Goal: Task Accomplishment & Management: Manage account settings

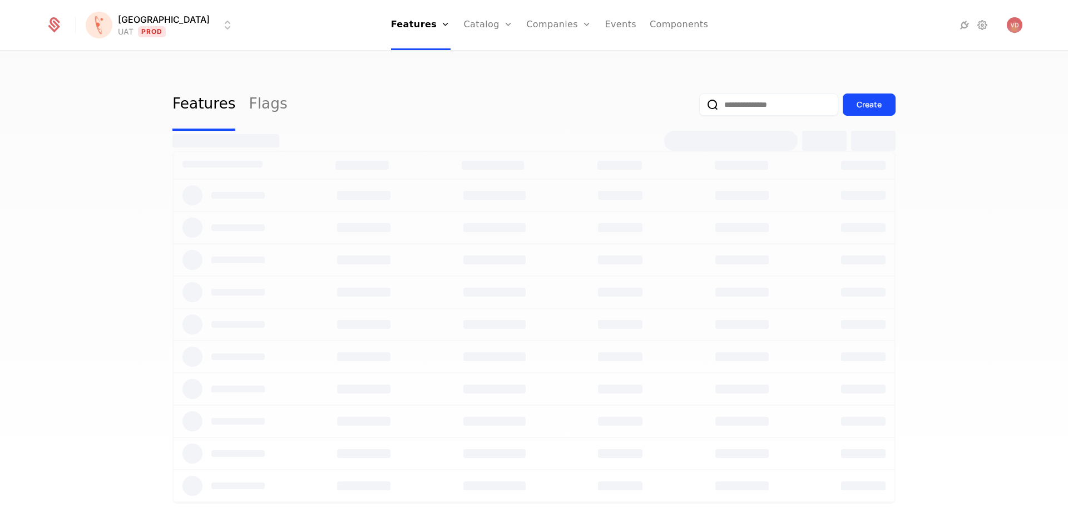
select select "***"
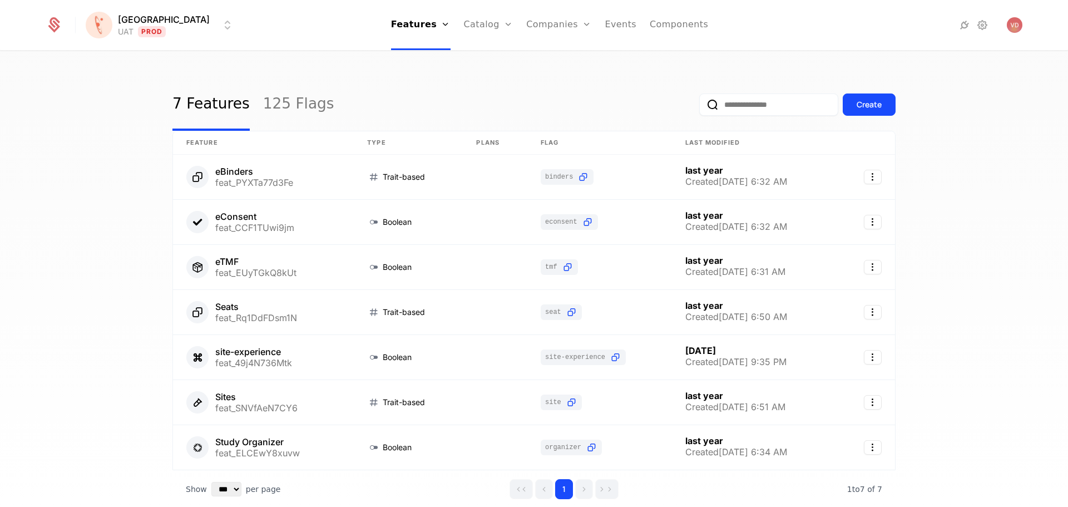
click at [726, 103] on input "email" at bounding box center [768, 104] width 139 height 22
click at [280, 107] on link "125 Flags" at bounding box center [298, 104] width 71 height 52
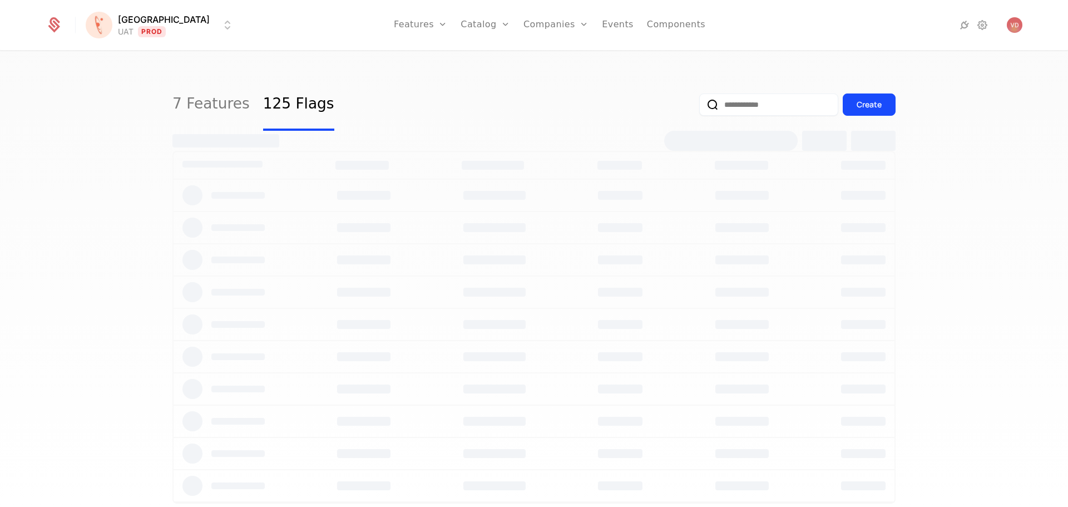
select select "***"
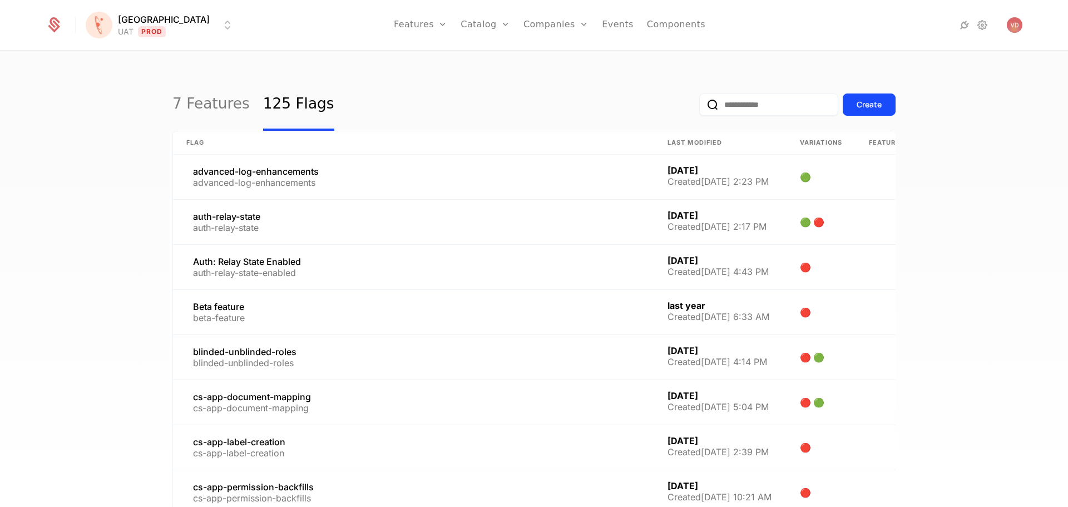
click at [771, 105] on input "email" at bounding box center [768, 104] width 139 height 22
paste input "**********"
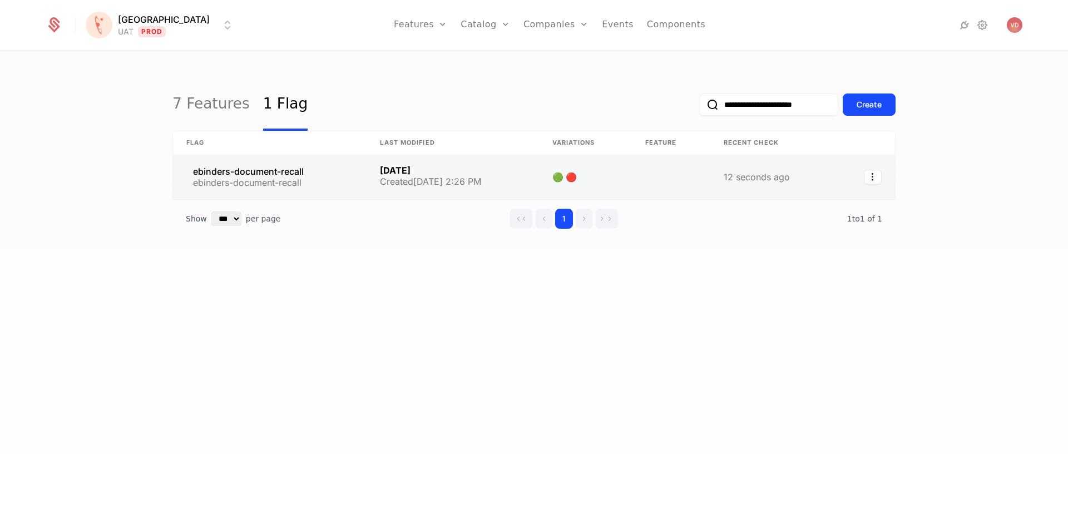
type input "**********"
click at [295, 170] on link at bounding box center [270, 177] width 194 height 45
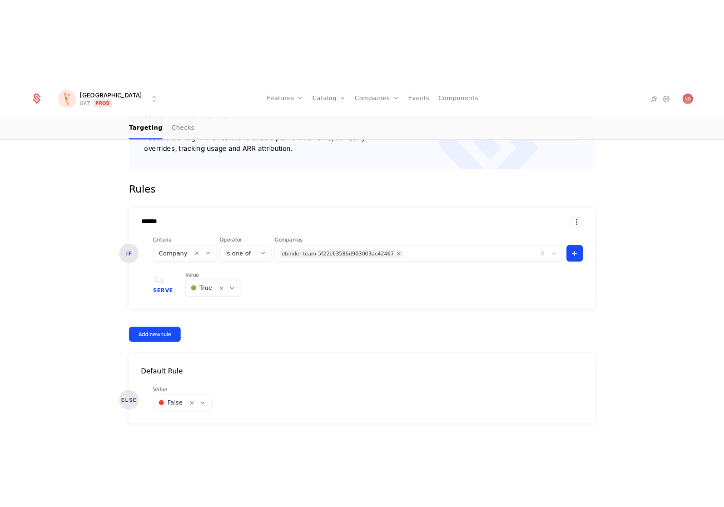
scroll to position [327, 0]
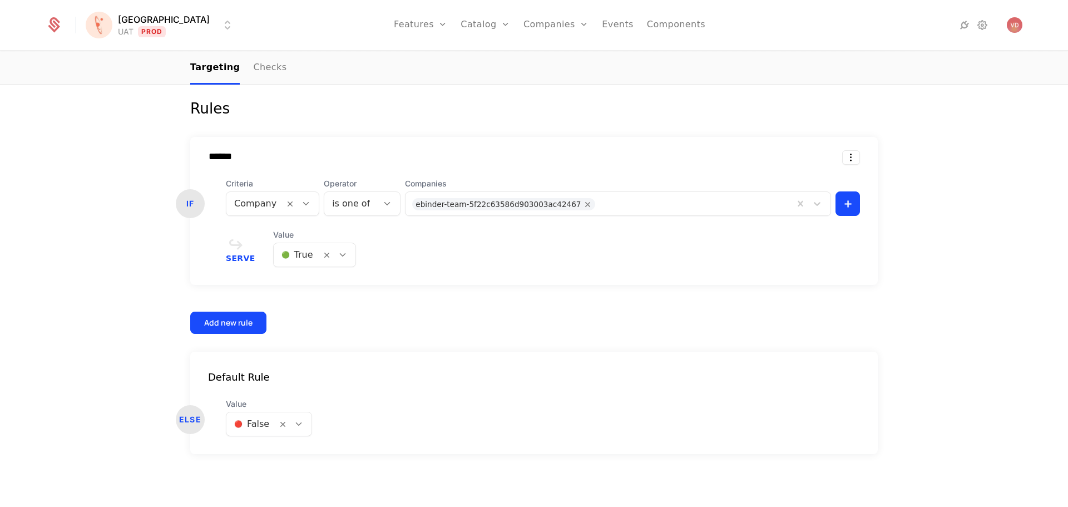
click at [601, 208] on div at bounding box center [694, 203] width 186 height 16
drag, startPoint x: 554, startPoint y: 230, endPoint x: 510, endPoint y: 208, distance: 48.8
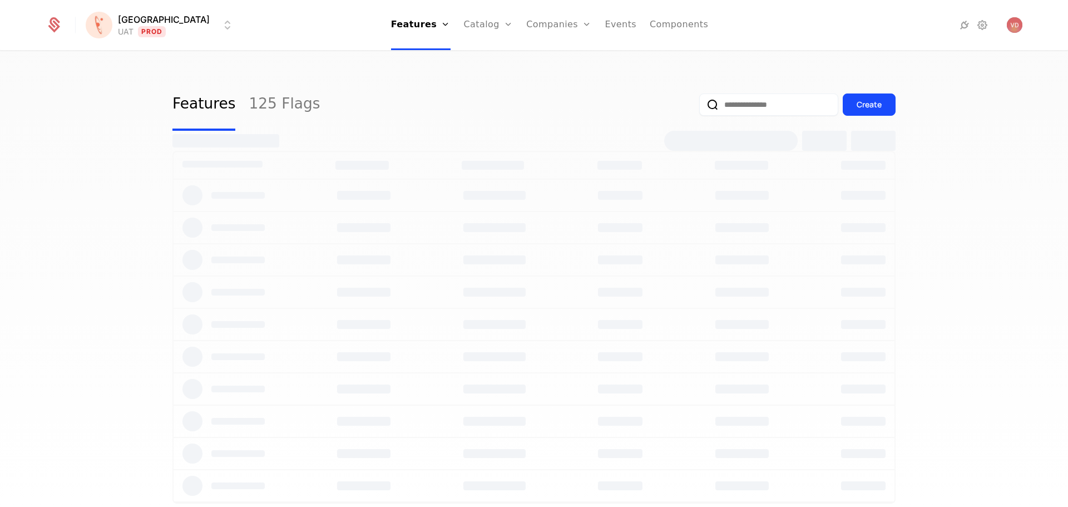
select select "***"
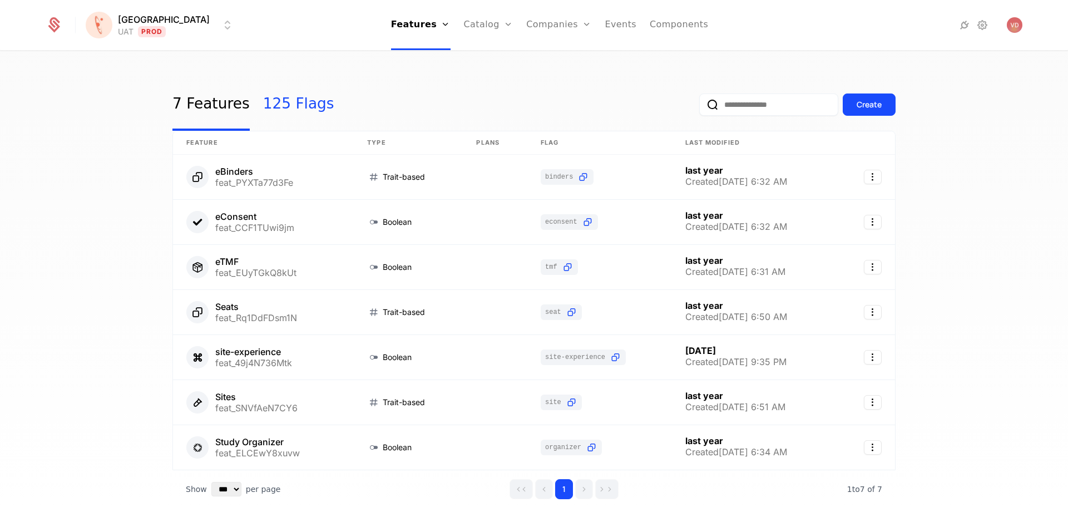
click at [298, 92] on link "125 Flags" at bounding box center [298, 104] width 71 height 52
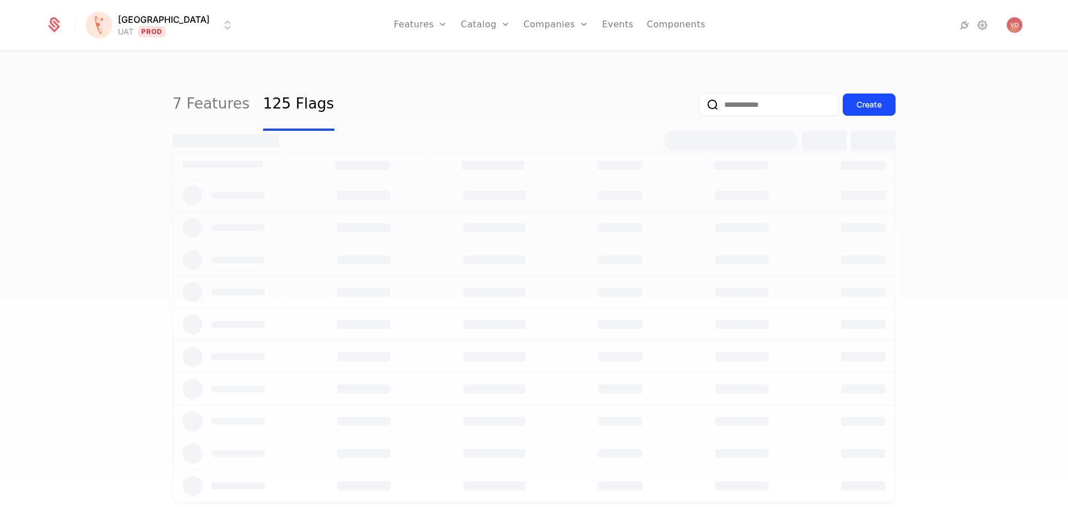
select select "***"
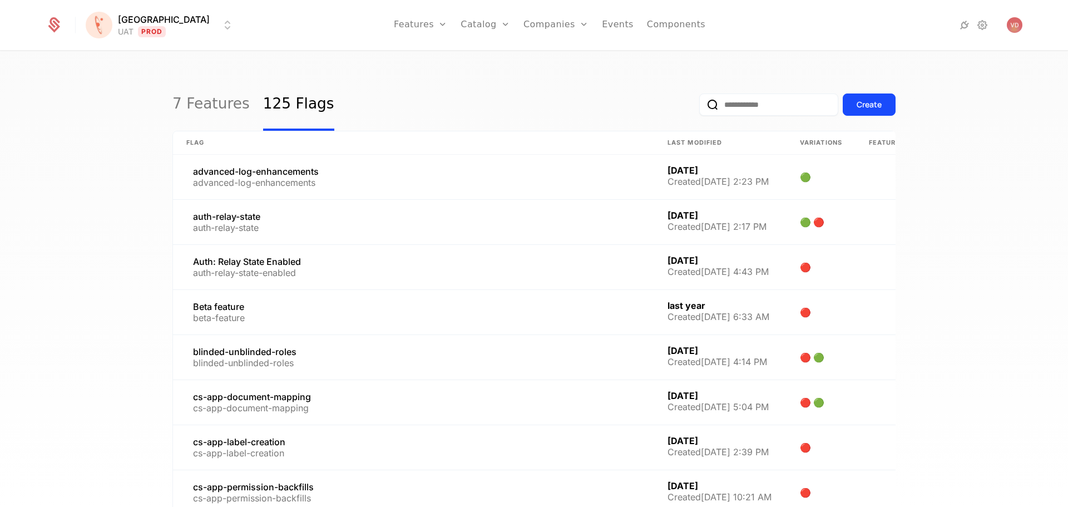
click at [765, 104] on input "email" at bounding box center [768, 104] width 139 height 22
paste input "**********"
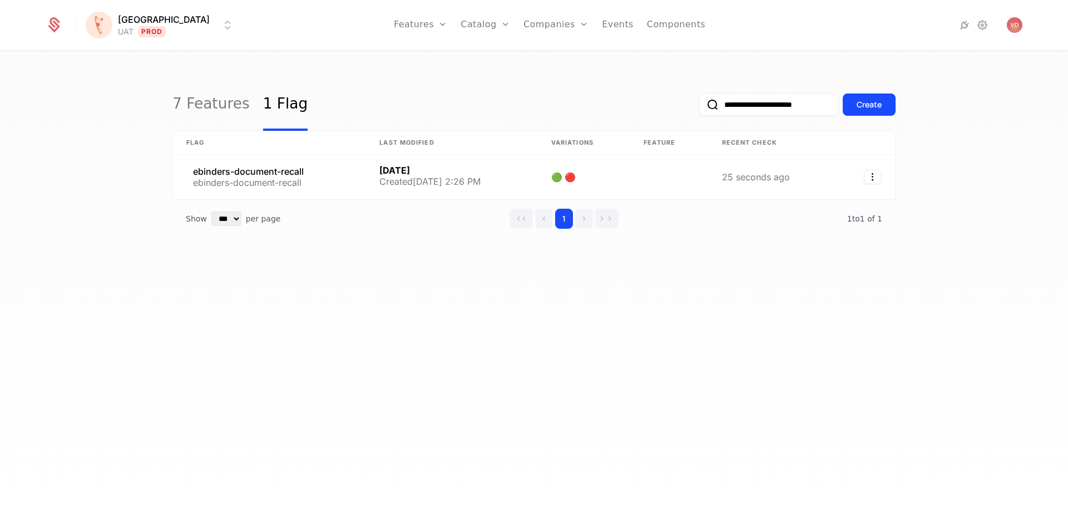
type input "**********"
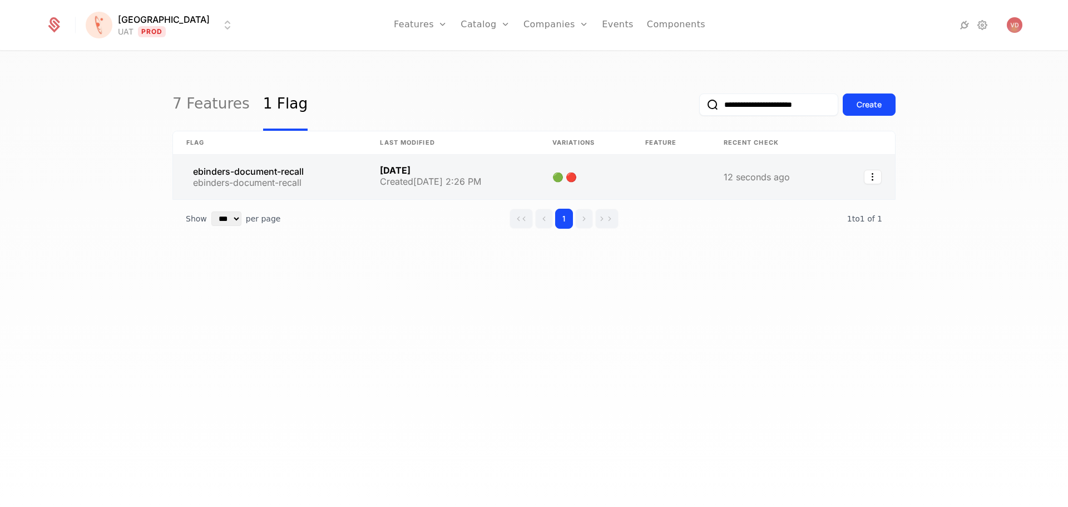
click at [304, 170] on link at bounding box center [270, 177] width 194 height 45
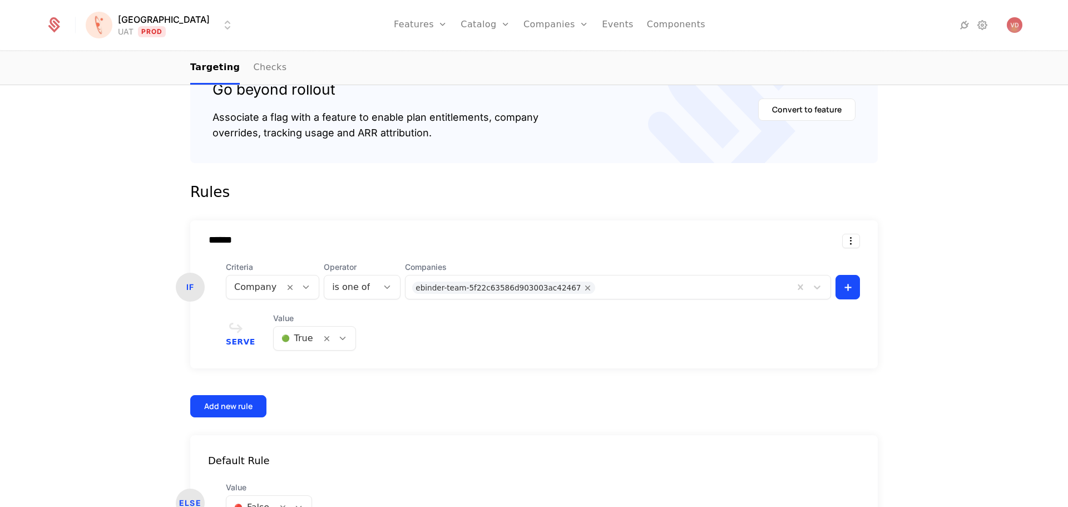
scroll to position [327, 0]
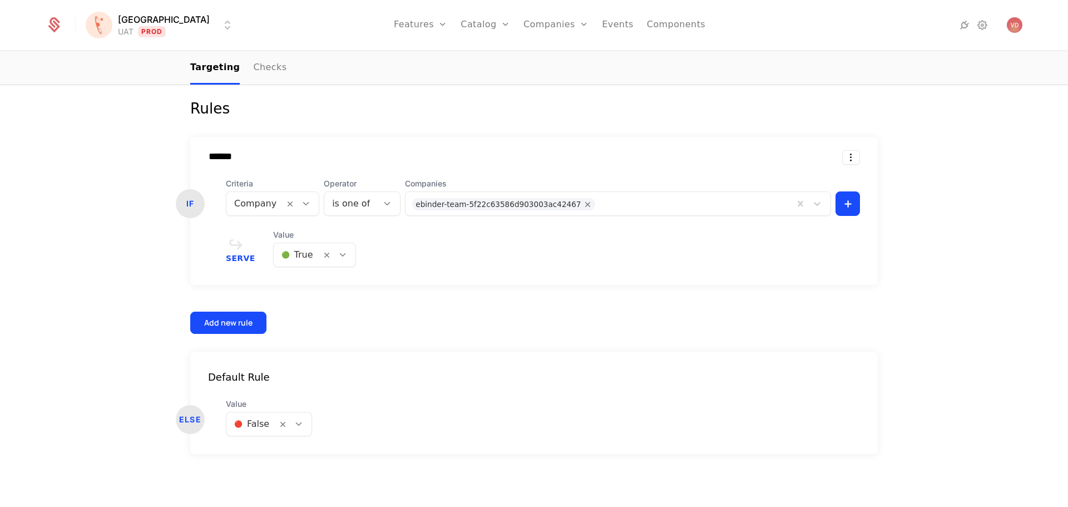
click at [294, 424] on icon at bounding box center [299, 424] width 10 height 10
click at [368, 436] on div "ELSE Value 🔴 False" at bounding box center [534, 417] width 688 height 38
click at [168, 41] on div "Florence UAT Prod Features Features Flags Catalog Plans Add Ons Credits Configu…" at bounding box center [534, 25] width 977 height 50
click at [165, 39] on div "Florence UAT Prod Features Features Flags Catalog Plans Add Ons Credits Configu…" at bounding box center [534, 25] width 977 height 50
click at [153, 27] on html "[PERSON_NAME] Prod Features Features Flags Catalog Plans Add Ons Credits Config…" at bounding box center [534, 253] width 1068 height 507
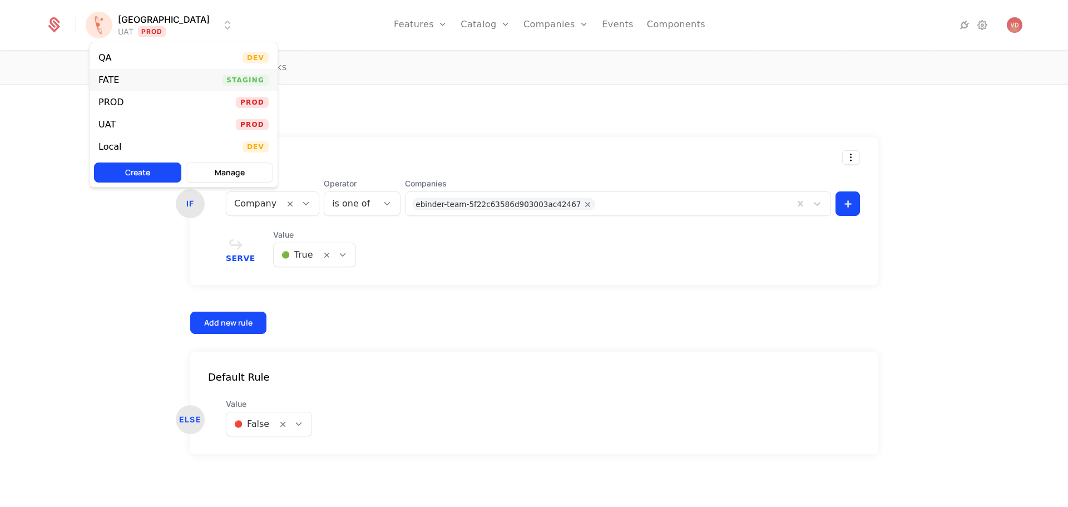
click at [150, 81] on div "FATE Staging" at bounding box center [184, 80] width 188 height 22
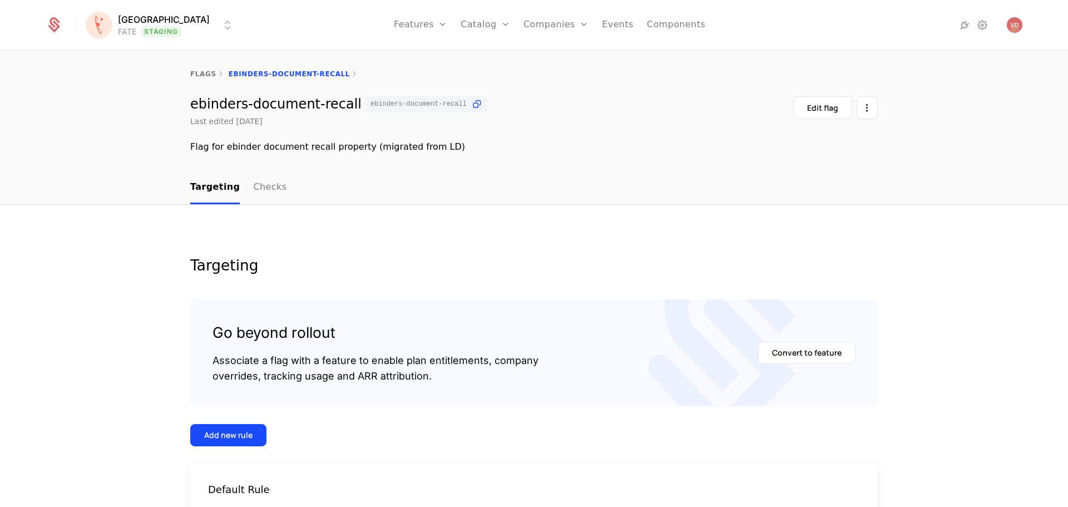
click at [155, 31] on html "Florence FATE Staging Features Features Flags Catalog Plans Add Ons Credits Con…" at bounding box center [534, 253] width 1068 height 507
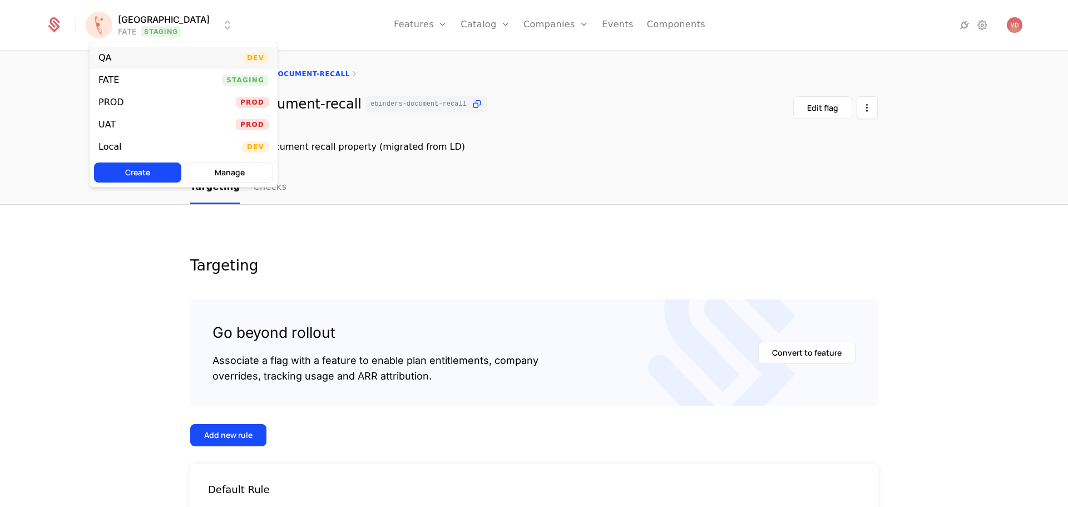
click at [122, 63] on div "QA Dev" at bounding box center [184, 58] width 188 height 22
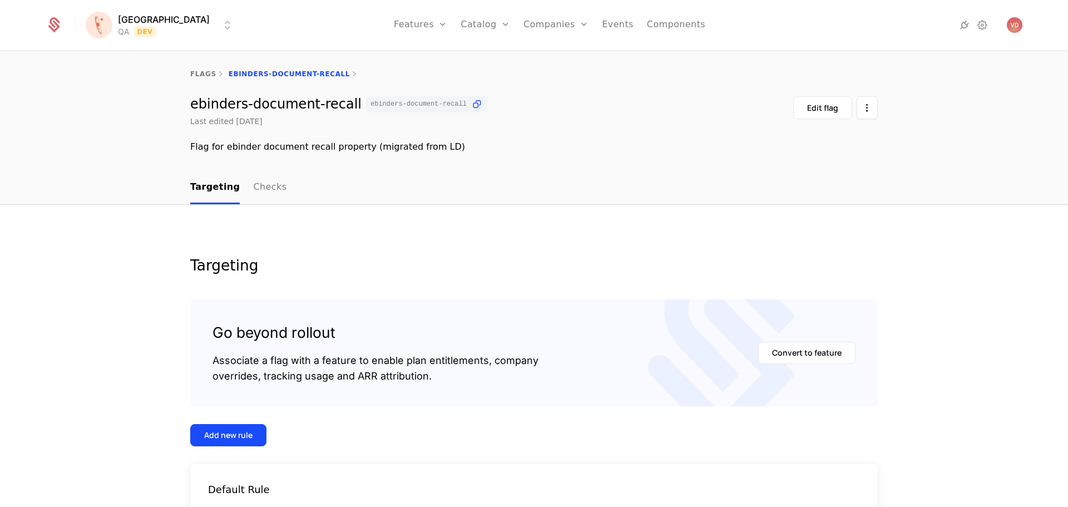
click at [149, 21] on html "Florence QA Dev Features Features Flags Catalog Plans Add Ons Credits Configura…" at bounding box center [534, 253] width 1068 height 507
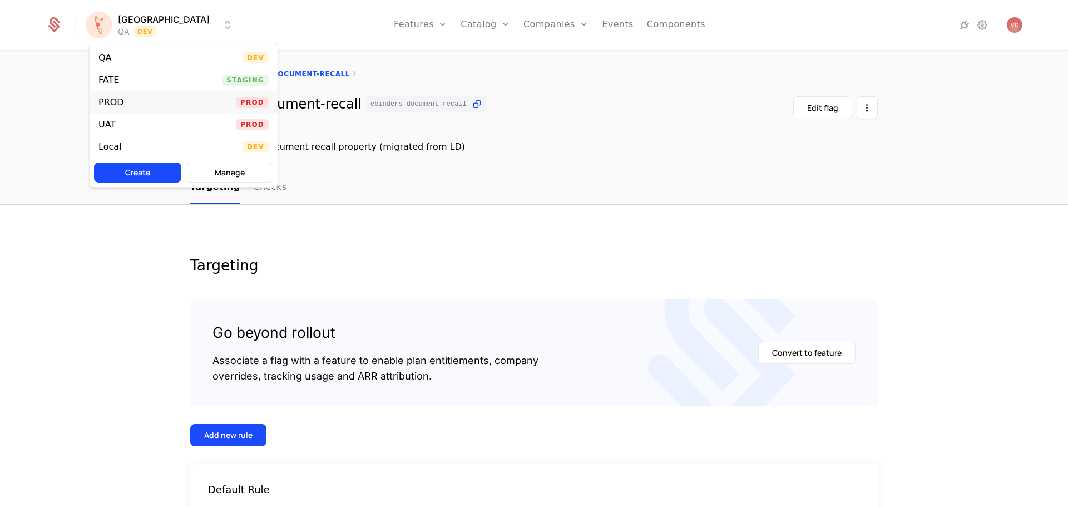
click at [136, 101] on div "PROD Prod" at bounding box center [184, 102] width 188 height 22
click at [161, 27] on html "Florence PROD Prod Features Features Flags Catalog Plans Add Ons Credits Config…" at bounding box center [534, 253] width 1068 height 507
click at [120, 127] on div "UAT" at bounding box center [111, 124] width 26 height 11
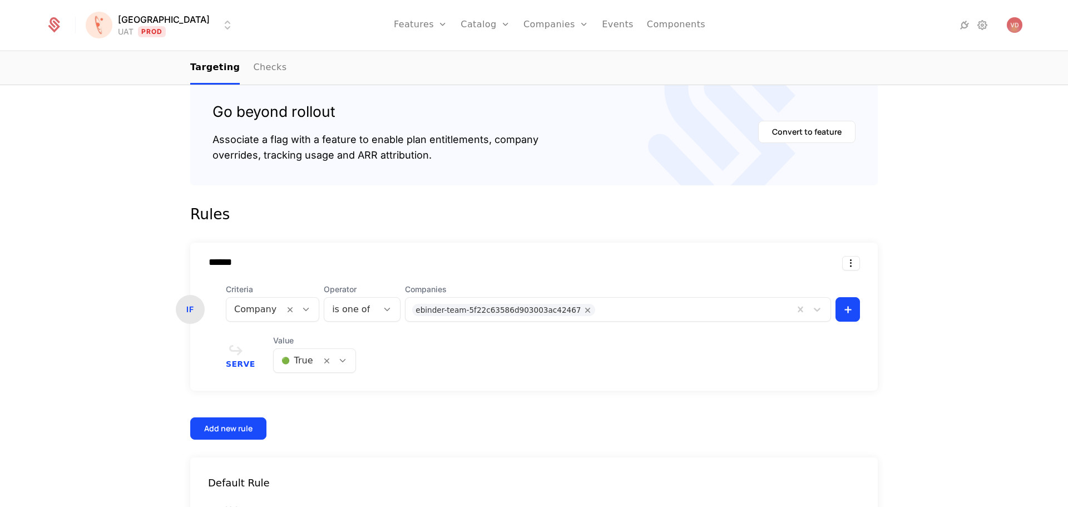
scroll to position [327, 0]
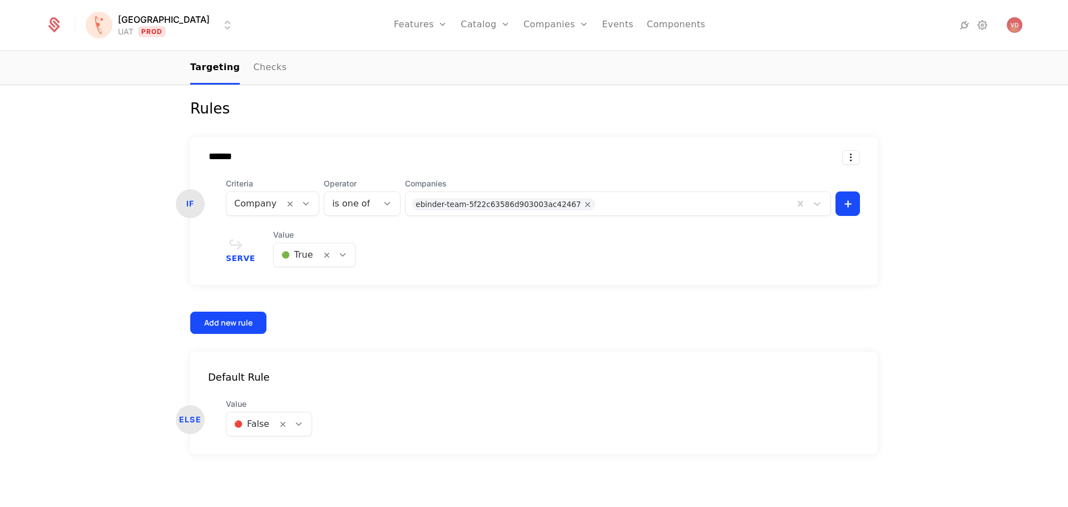
click at [294, 426] on icon at bounding box center [299, 424] width 10 height 10
click at [274, 454] on div "🟢 True" at bounding box center [264, 452] width 71 height 11
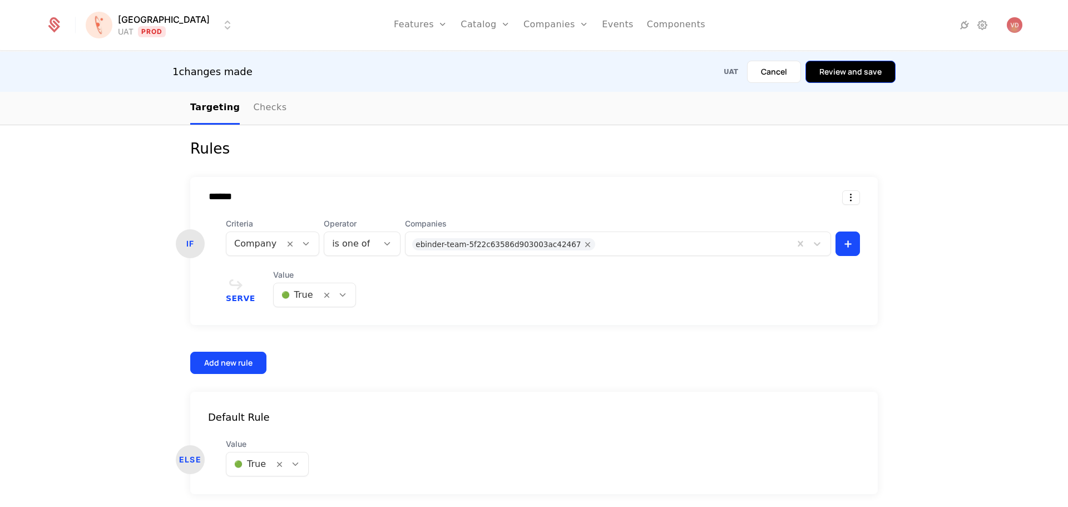
click at [834, 78] on button "Review and save" at bounding box center [851, 72] width 90 height 22
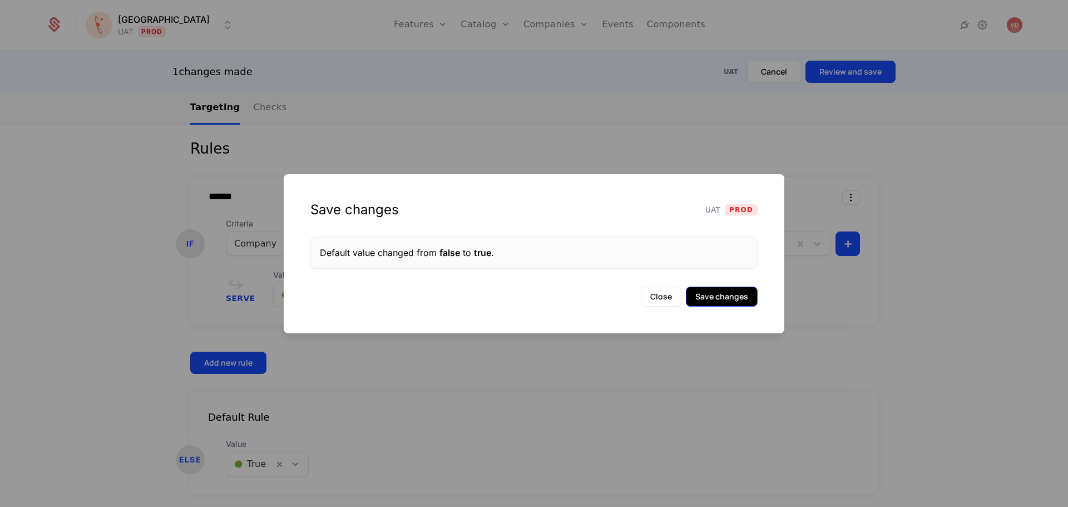
click at [727, 303] on button "Save changes" at bounding box center [722, 297] width 72 height 20
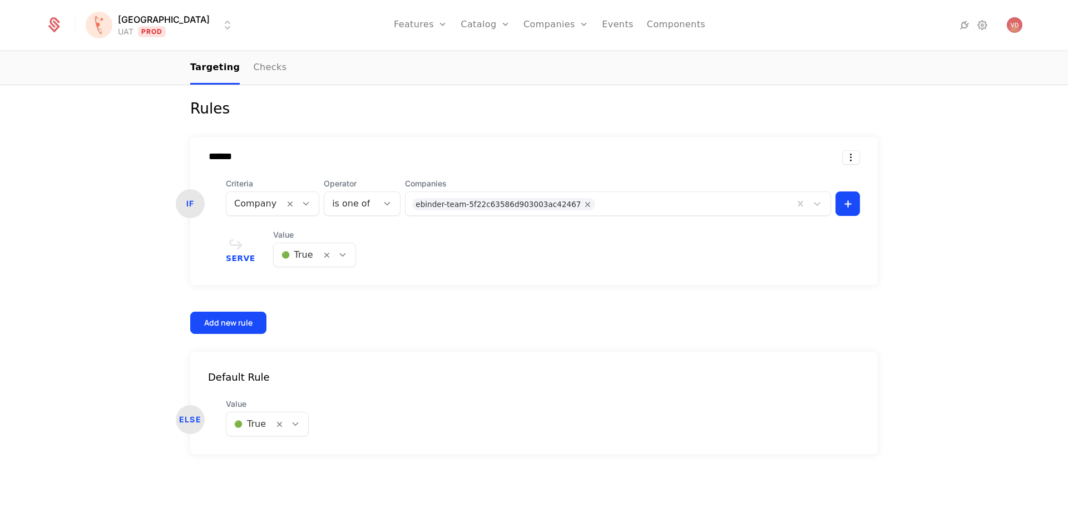
click at [337, 261] on div at bounding box center [338, 254] width 34 height 23
click at [313, 299] on div "🔴 False" at bounding box center [304, 303] width 68 height 11
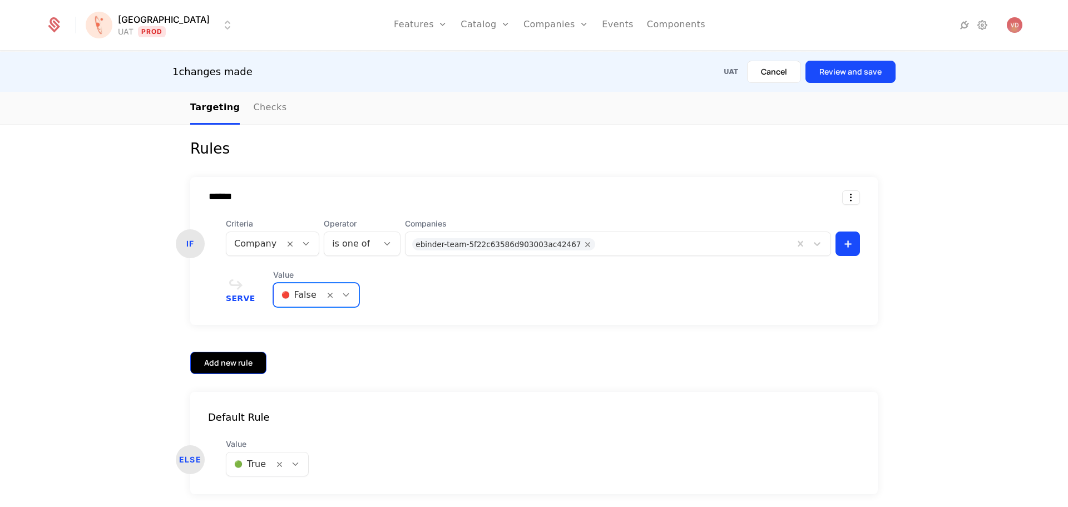
click at [214, 359] on div "Add new rule" at bounding box center [228, 362] width 48 height 11
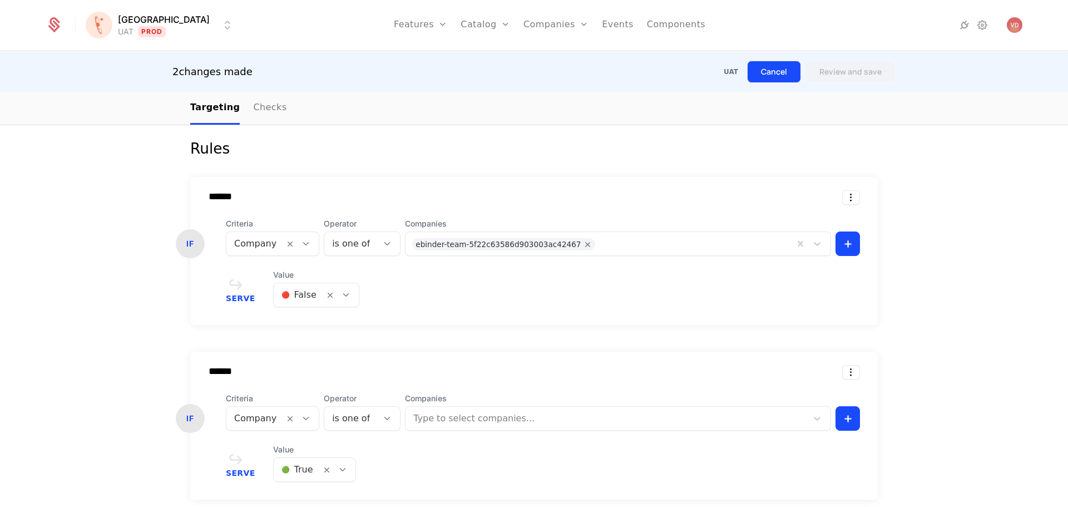
click at [772, 71] on button "Cancel" at bounding box center [774, 72] width 54 height 22
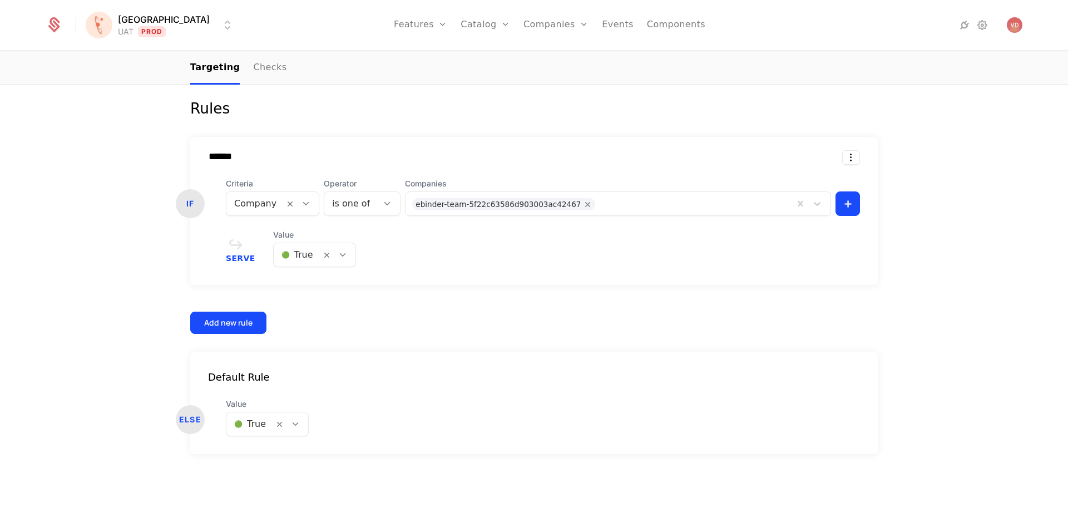
click at [290, 422] on icon at bounding box center [295, 424] width 10 height 10
click at [264, 472] on div "🔴 False" at bounding box center [263, 472] width 68 height 11
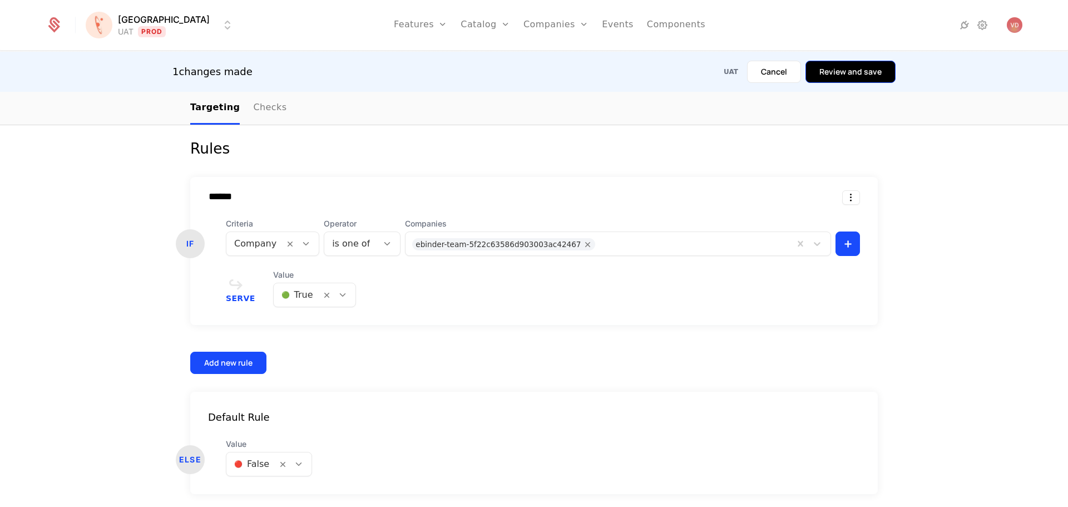
click at [846, 75] on button "Review and save" at bounding box center [851, 72] width 90 height 22
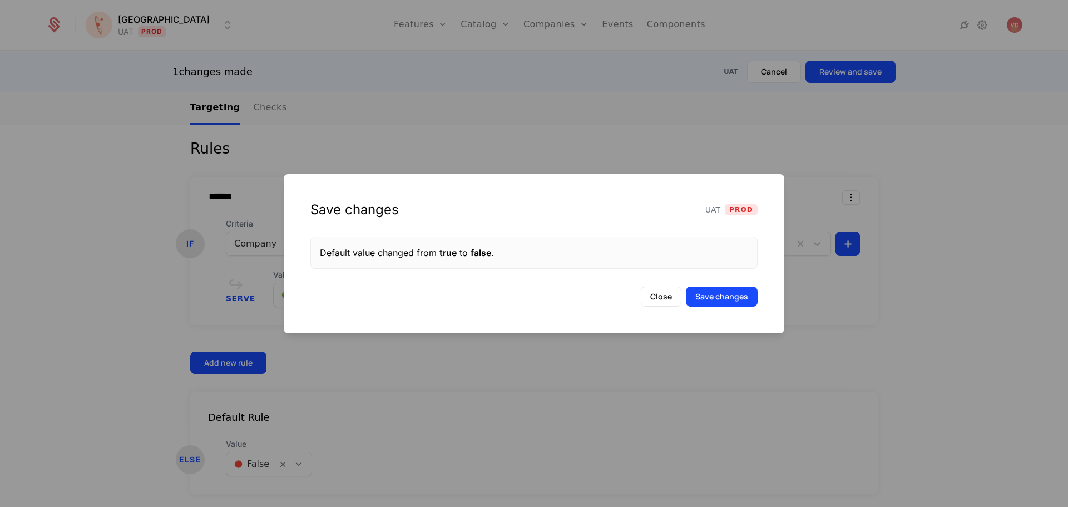
click at [693, 307] on div "Save changes UAT Prod Default value changed from true to false . Close Save cha…" at bounding box center [534, 253] width 501 height 159
click at [703, 299] on button "Save changes" at bounding box center [722, 297] width 72 height 20
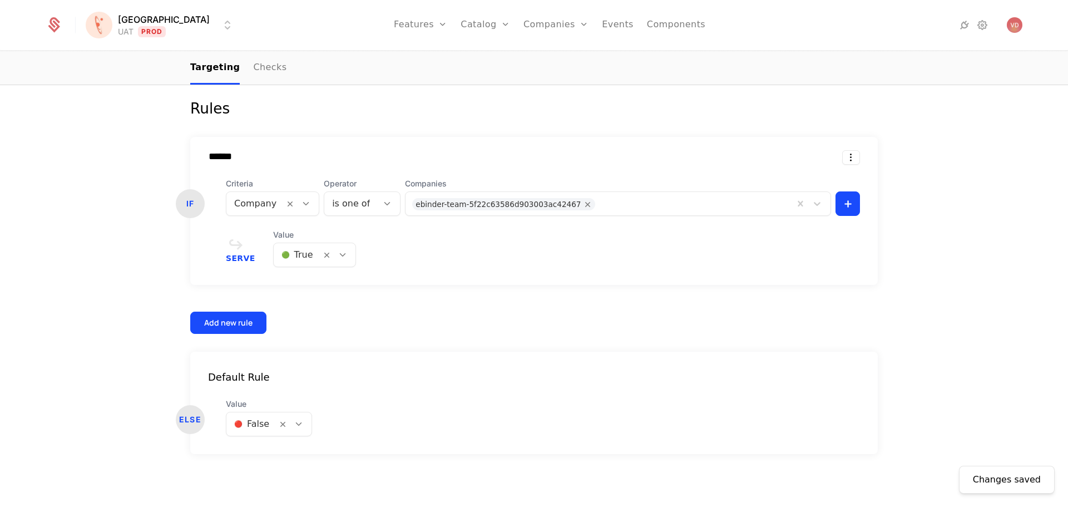
scroll to position [0, 0]
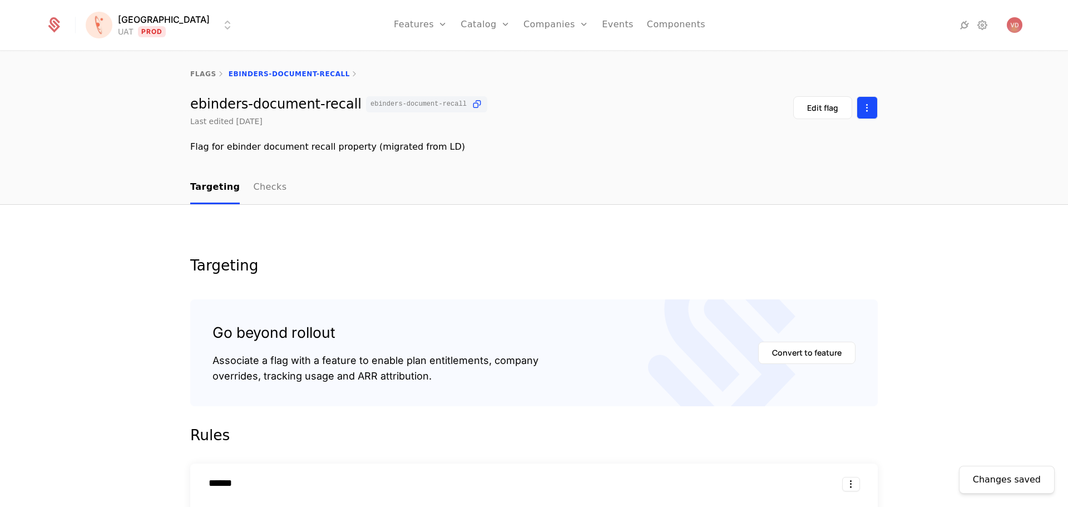
click at [867, 108] on html "Florence UAT Prod Features Features Flags Catalog Plans Add Ons Credits Configu…" at bounding box center [534, 253] width 1068 height 507
click at [826, 253] on html "Florence UAT Prod Features Features Flags Catalog Plans Add Ons Credits Configu…" at bounding box center [534, 253] width 1068 height 507
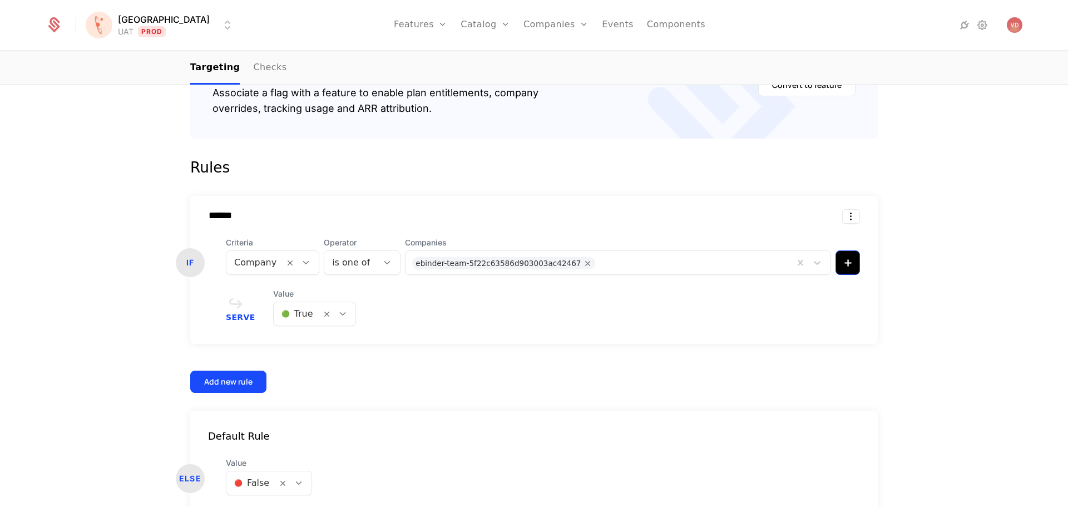
scroll to position [278, 0]
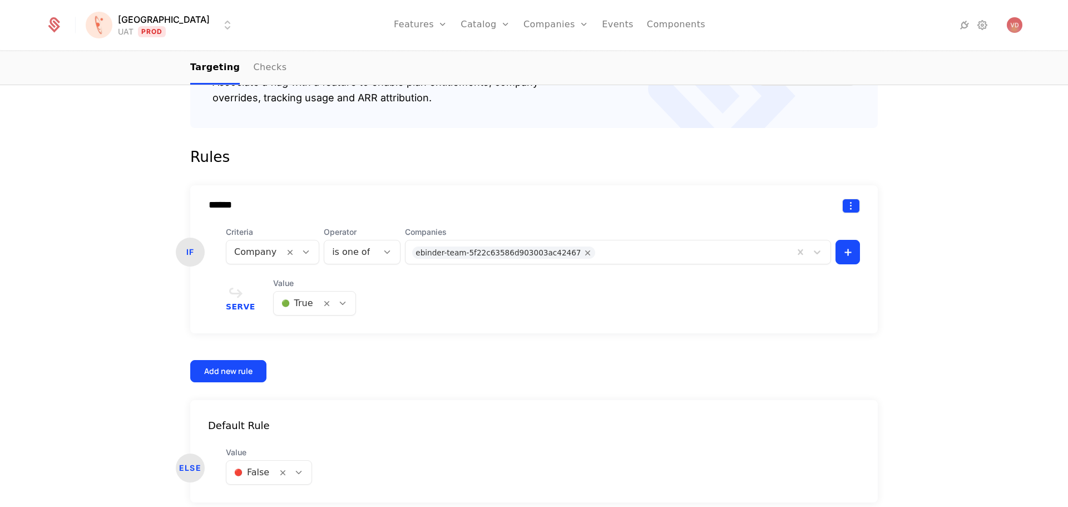
click at [853, 207] on html "[PERSON_NAME] Prod Features Features Flags Catalog Plans Add Ons Credits Config…" at bounding box center [534, 253] width 1068 height 507
click at [896, 161] on html "Florence UAT Prod Features Features Flags Catalog Plans Add Ons Credits Configu…" at bounding box center [534, 253] width 1068 height 507
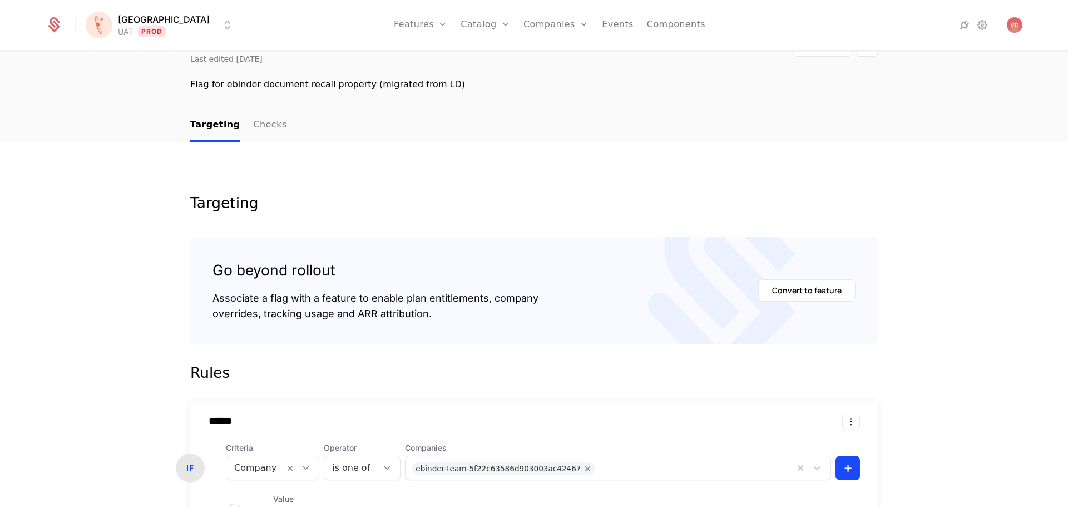
scroll to position [0, 0]
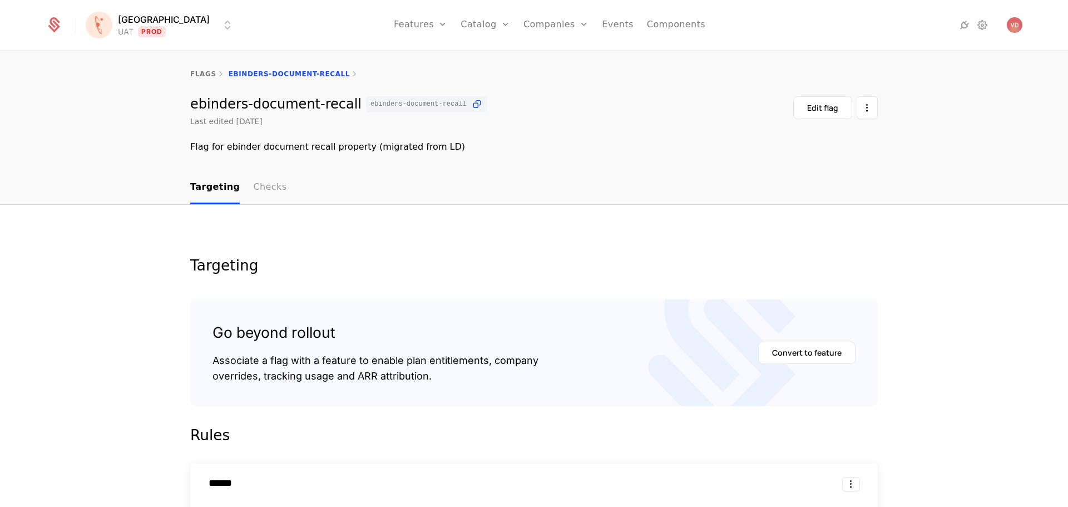
click at [253, 188] on link "Checks" at bounding box center [269, 187] width 33 height 33
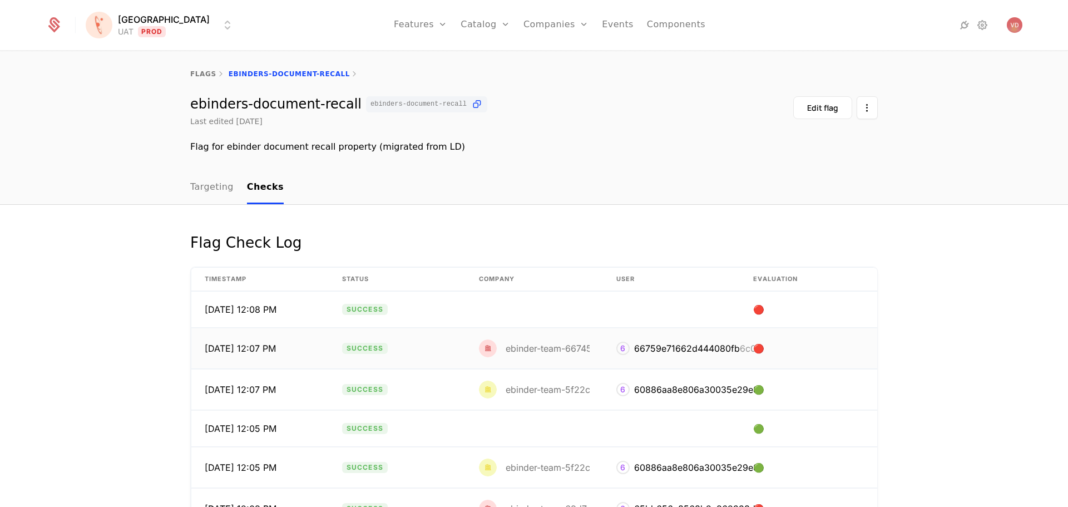
click at [562, 351] on div "ebinder-team-66745fca6a77bc32c301581c" at bounding box center [597, 348] width 182 height 9
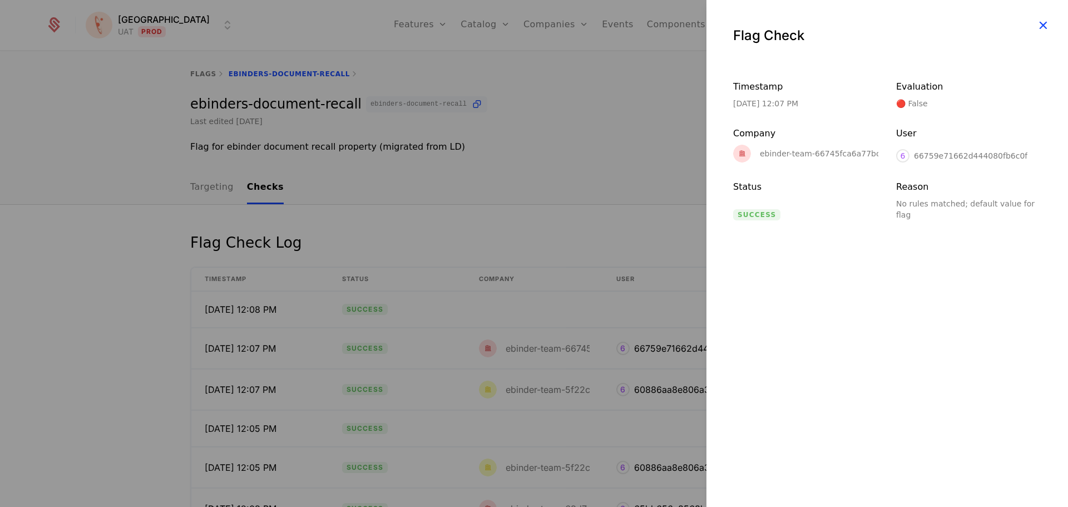
click at [1045, 24] on icon "button" at bounding box center [1043, 25] width 14 height 14
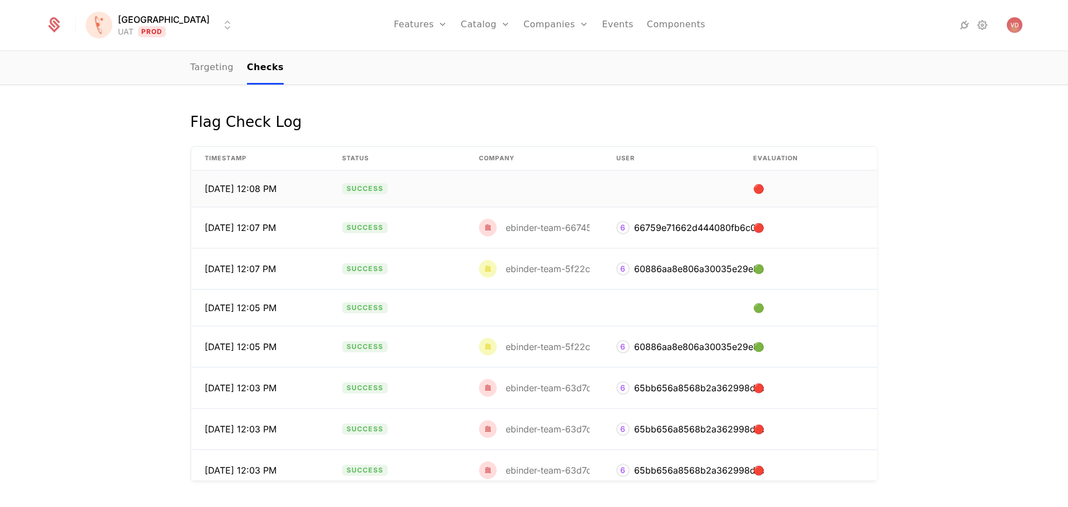
click at [495, 192] on td at bounding box center [534, 189] width 137 height 36
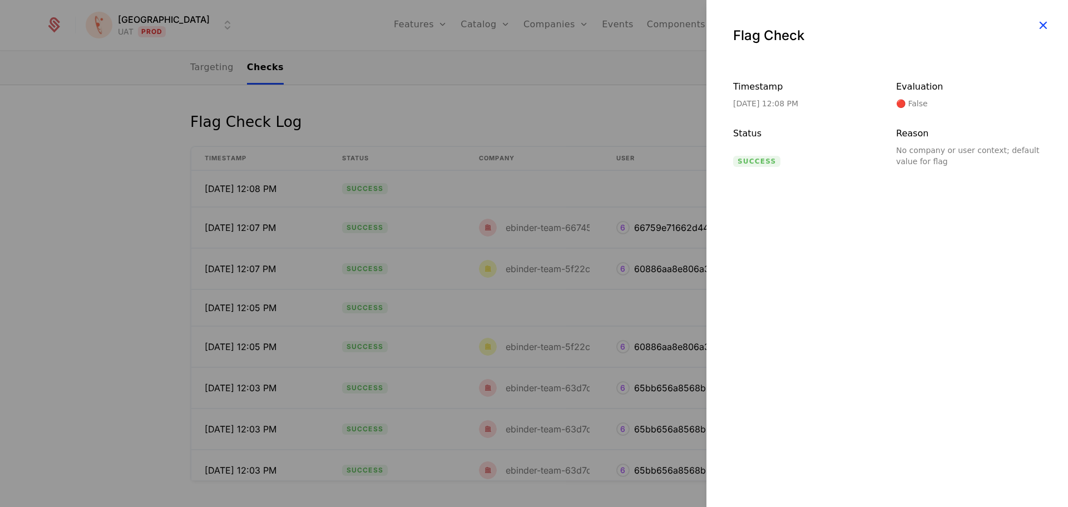
click at [1046, 21] on icon "button" at bounding box center [1043, 25] width 14 height 14
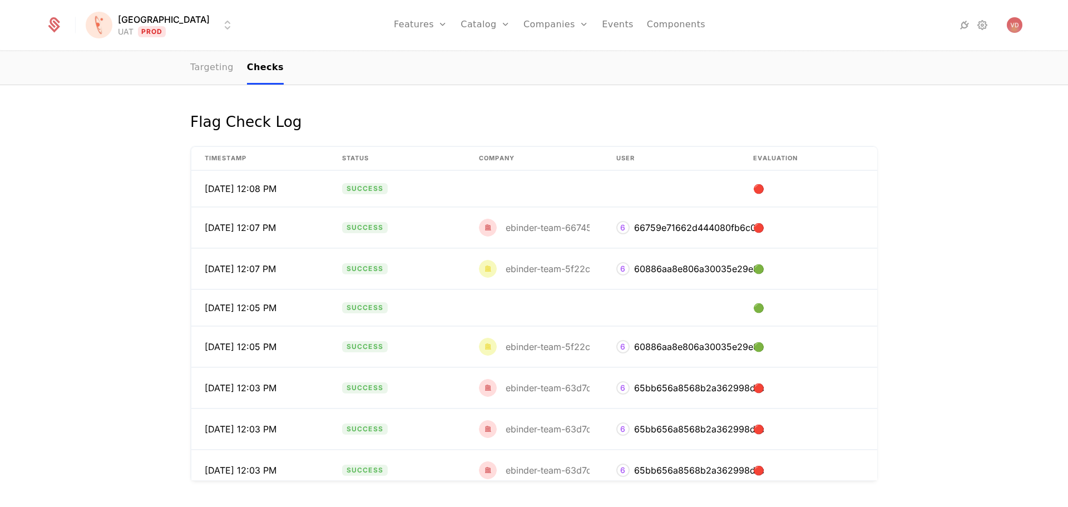
click at [216, 65] on link "Targeting" at bounding box center [211, 68] width 43 height 33
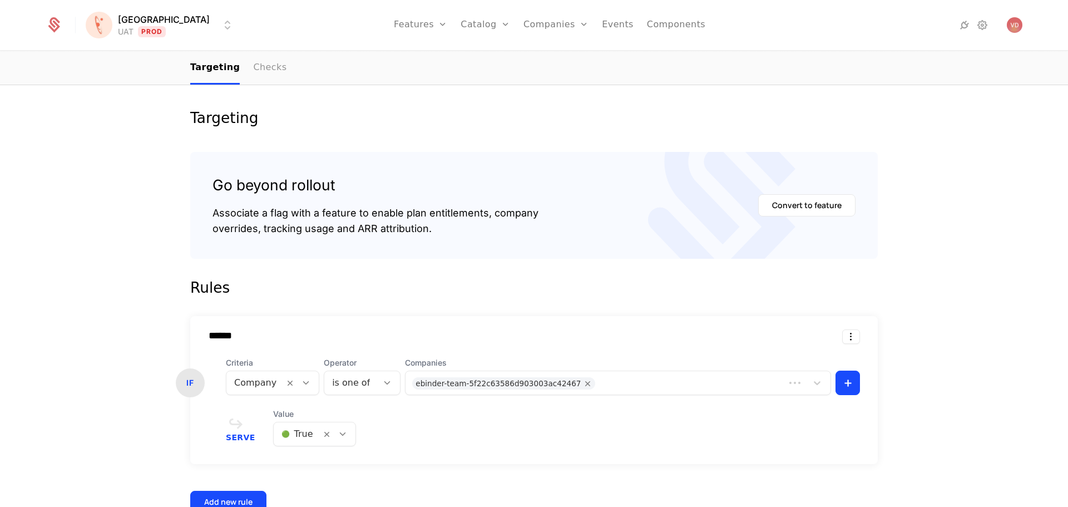
click at [254, 67] on link "Checks" at bounding box center [269, 68] width 33 height 33
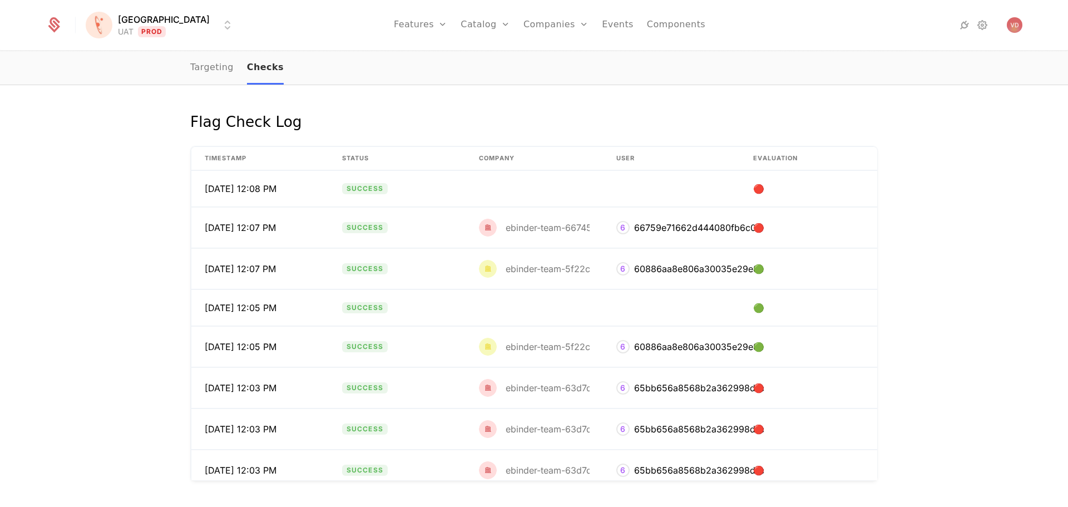
scroll to position [121, 0]
click at [254, 67] on link "Checks" at bounding box center [265, 68] width 37 height 33
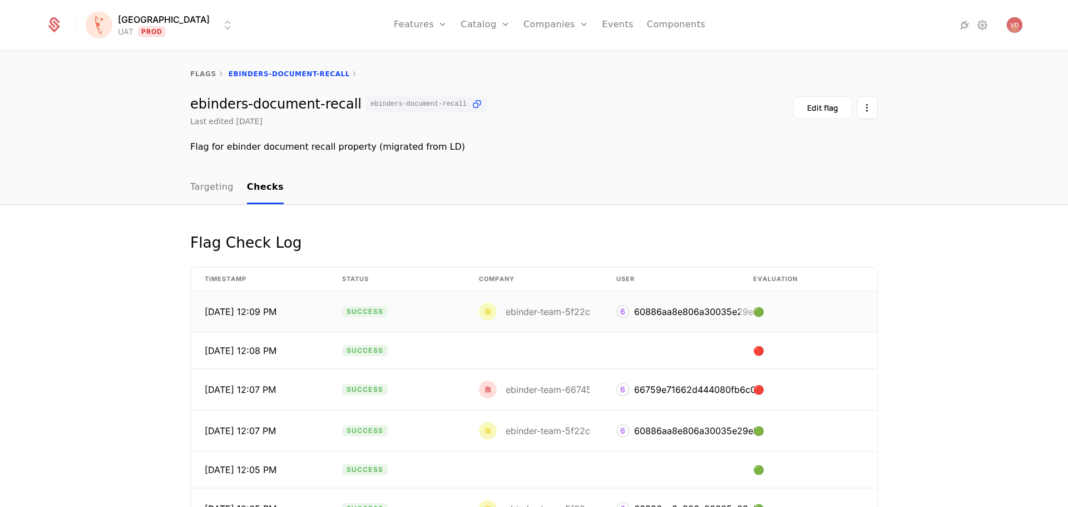
click at [568, 315] on div "ebinder-team-5f22c63586d903003ac42467" at bounding box center [600, 311] width 189 height 9
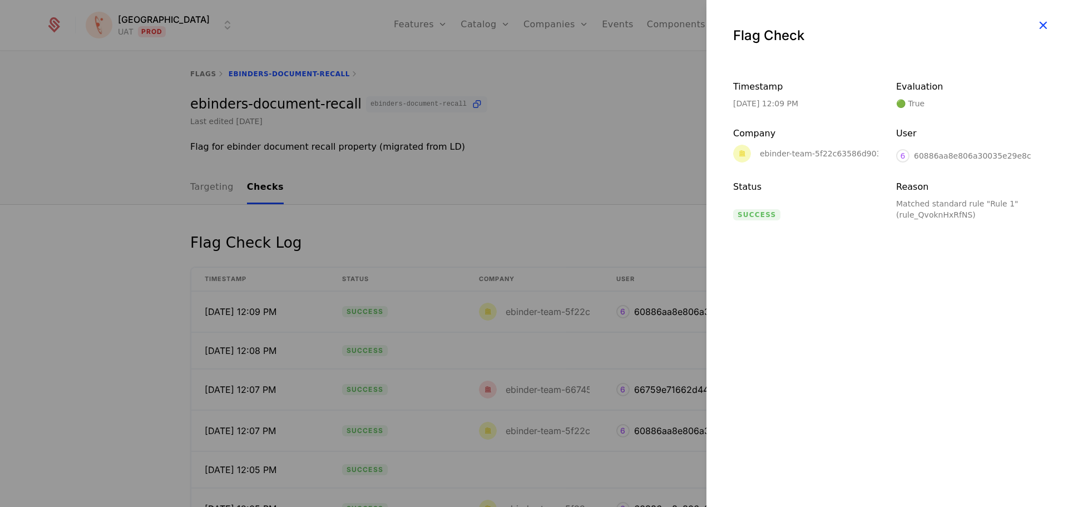
click at [1043, 22] on icon "button" at bounding box center [1043, 25] width 14 height 14
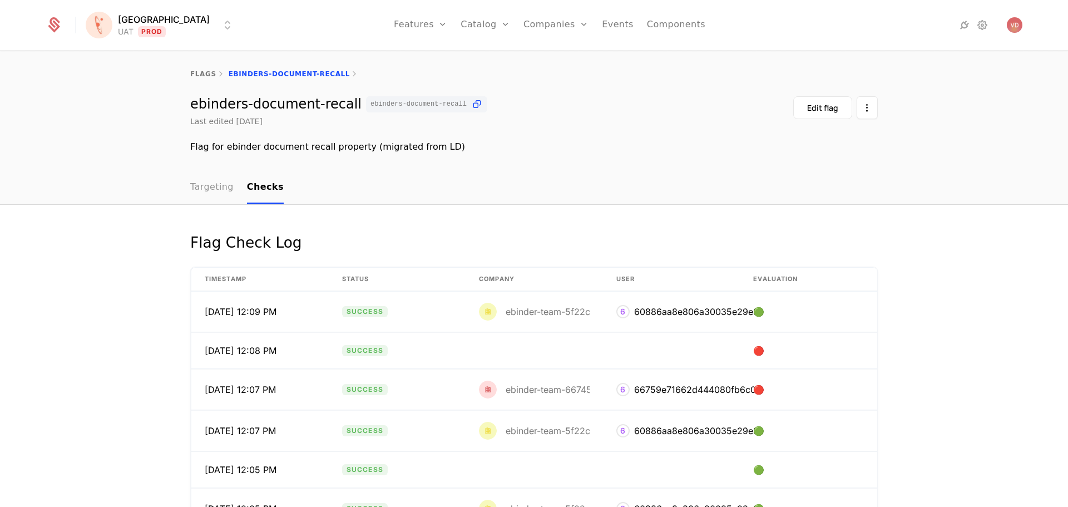
click at [213, 195] on link "Targeting" at bounding box center [211, 187] width 43 height 33
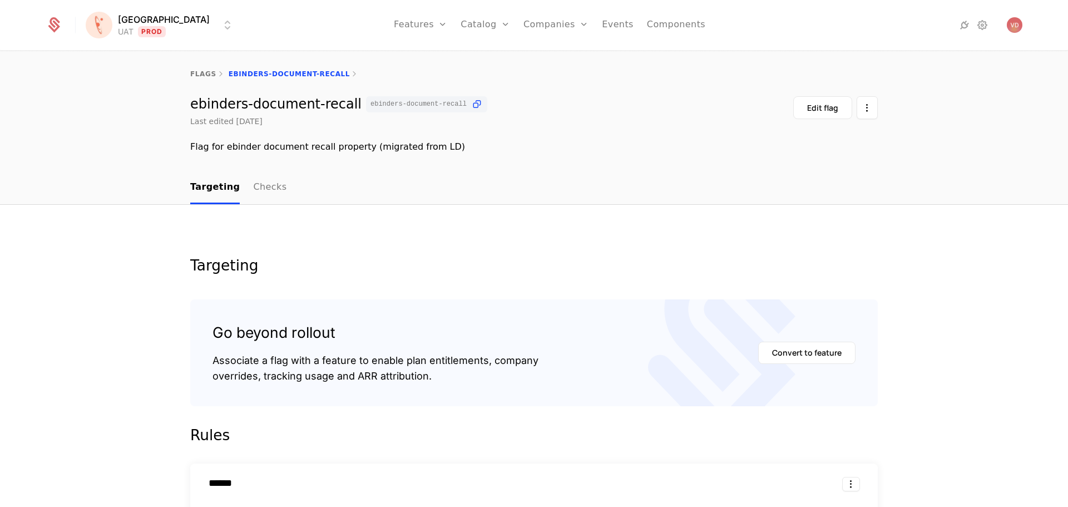
click at [272, 177] on nav "Targeting Checks" at bounding box center [534, 187] width 688 height 33
click at [256, 190] on link "Checks" at bounding box center [269, 187] width 33 height 33
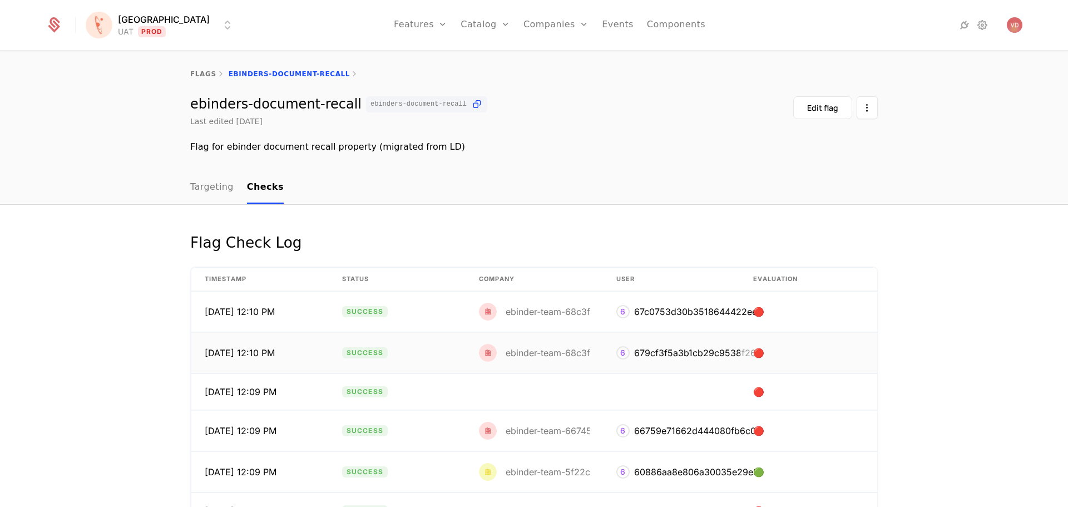
click at [507, 343] on td "ebinder-team-68c3f09a45405460d6a33a53" at bounding box center [534, 353] width 137 height 41
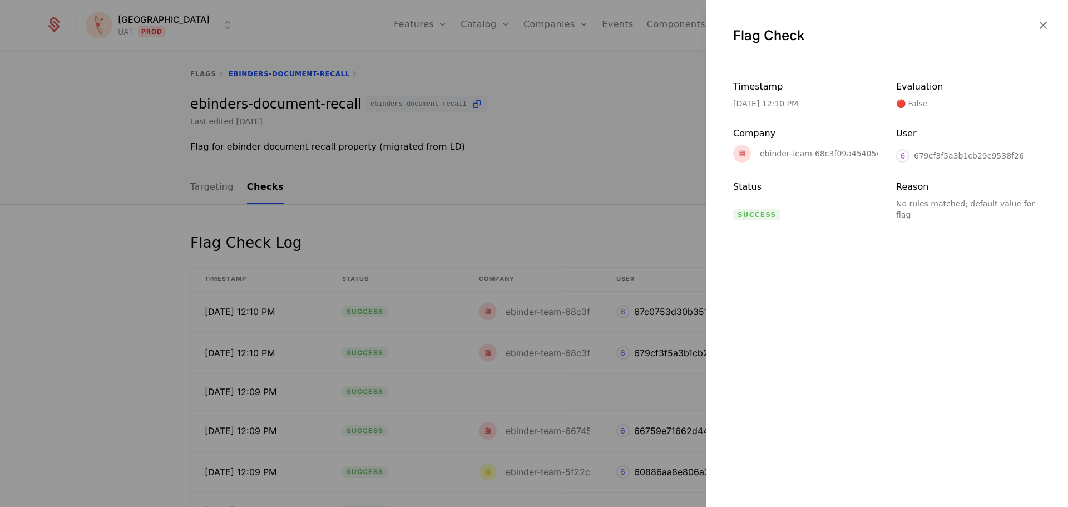
click at [507, 338] on div at bounding box center [534, 253] width 1068 height 507
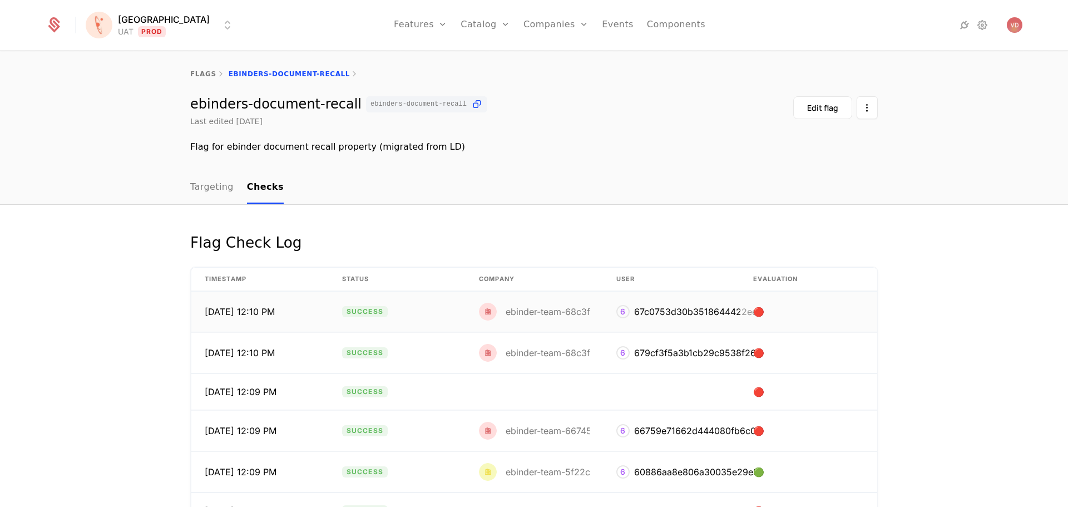
click at [507, 323] on td "ebinder-team-68c3f0625aff1e06bf752bb5" at bounding box center [534, 312] width 137 height 41
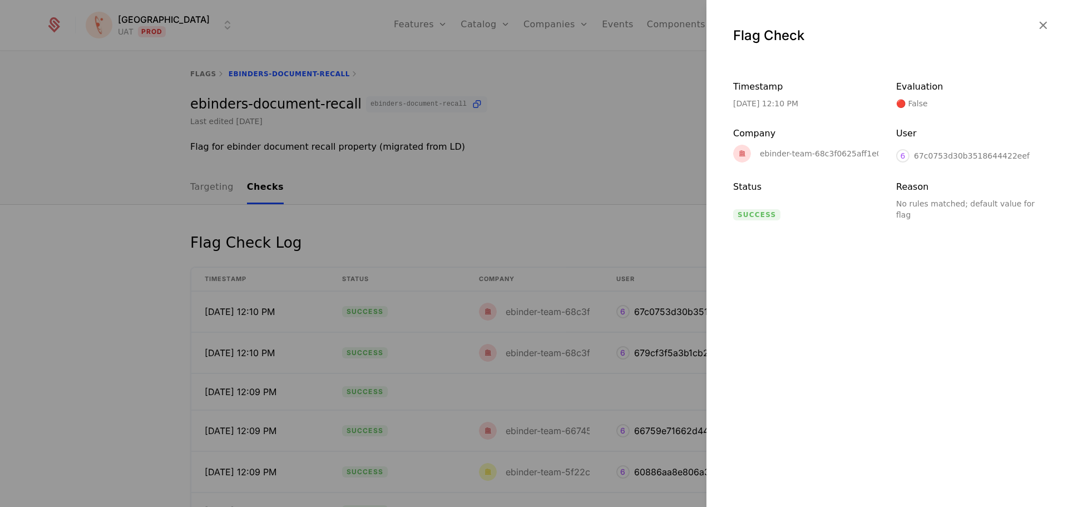
click at [512, 351] on div at bounding box center [534, 253] width 1068 height 507
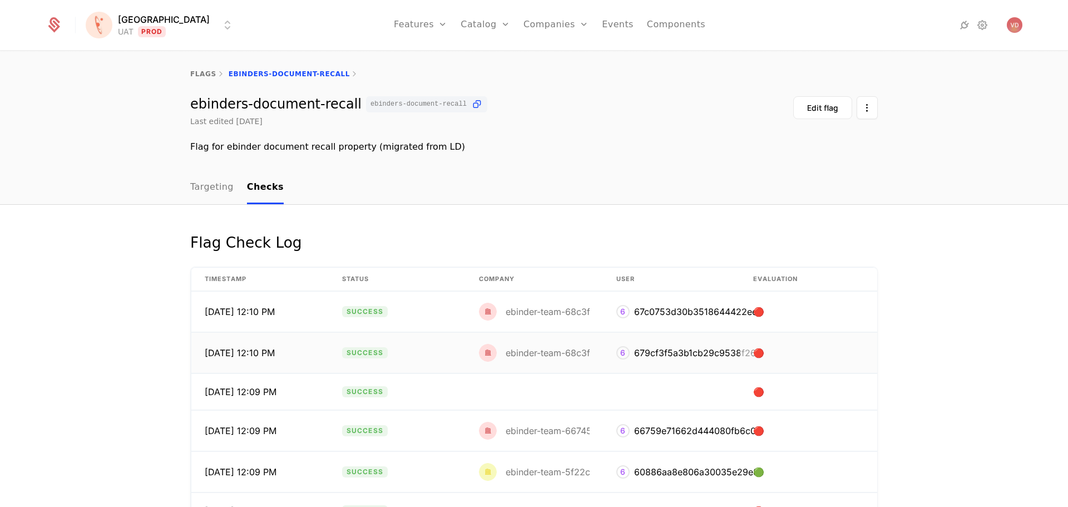
click at [510, 348] on div "ebinder-team-68c3f09a45405460d6a33a53" at bounding box center [600, 352] width 189 height 9
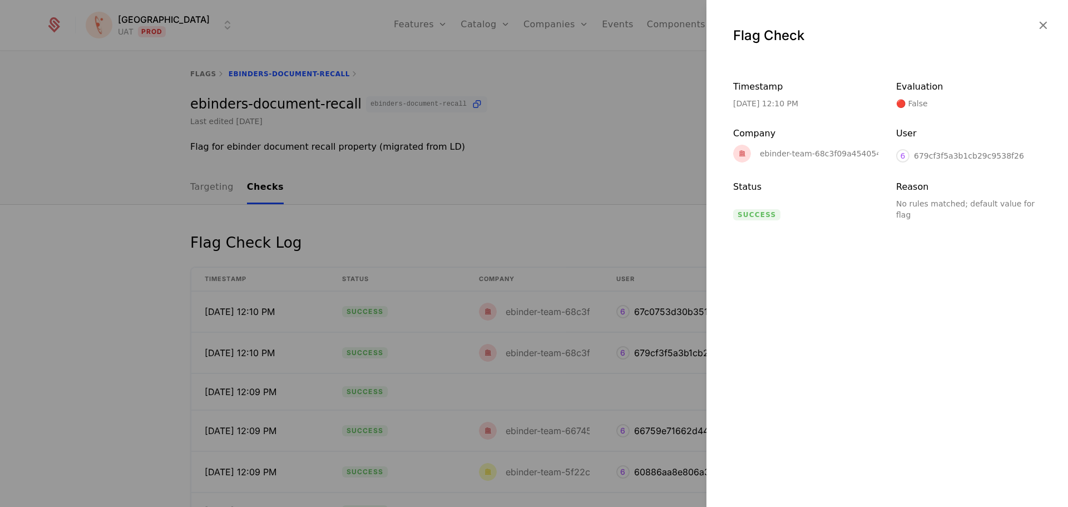
click at [517, 320] on div at bounding box center [534, 253] width 1068 height 507
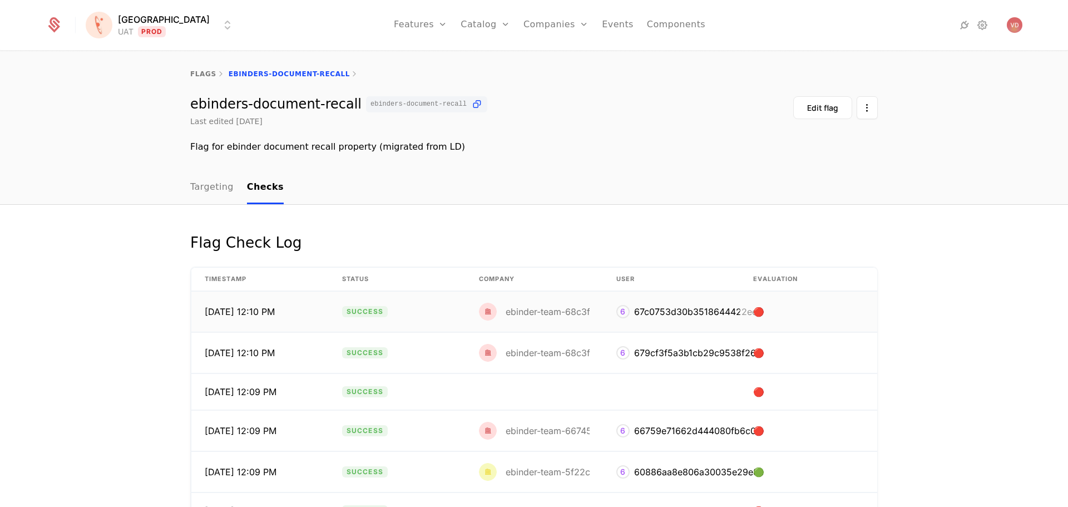
click at [515, 319] on div "ebinder-team-68c3f0625aff1e06bf752bb5" at bounding box center [582, 312] width 206 height 18
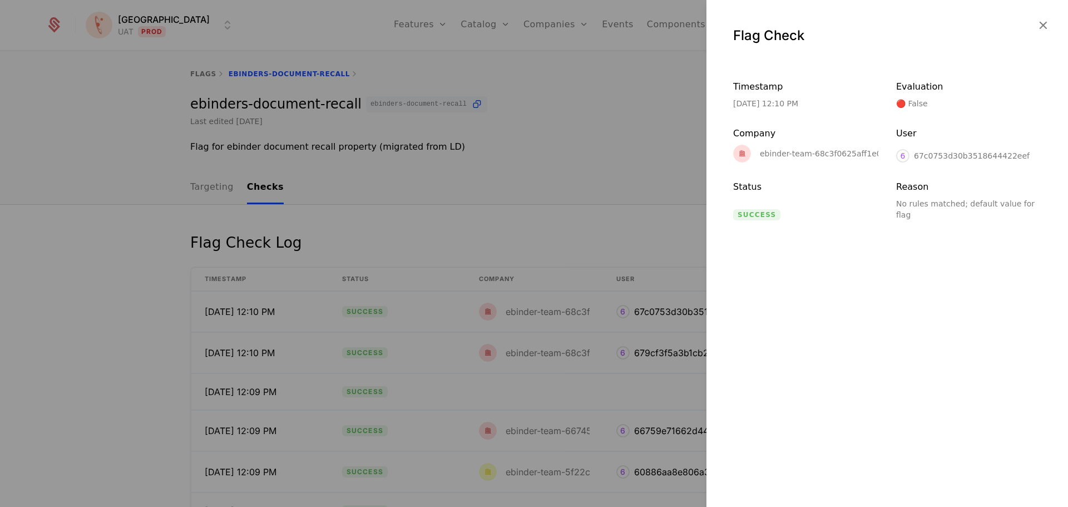
click at [515, 320] on div at bounding box center [534, 253] width 1068 height 507
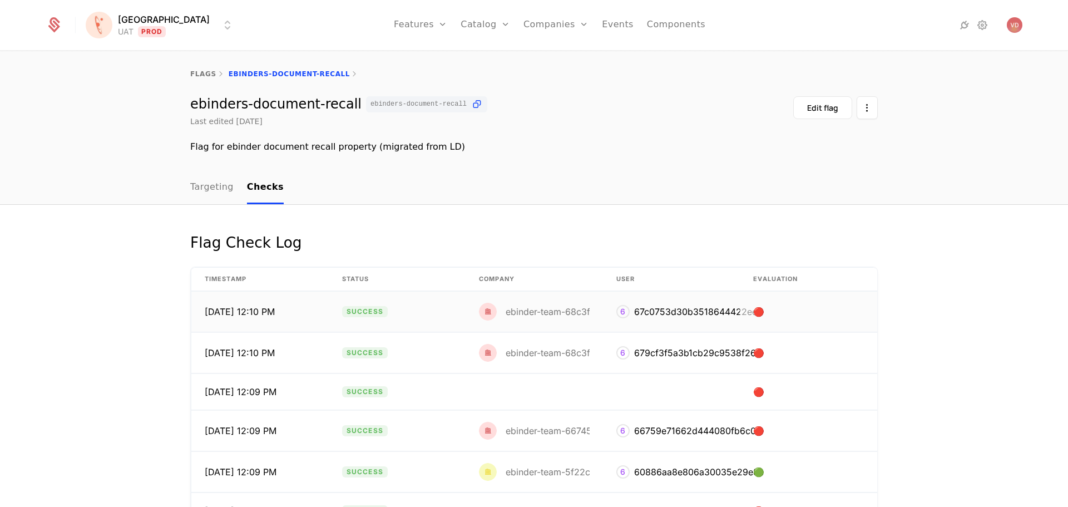
click at [616, 312] on div "6" at bounding box center [622, 311] width 13 height 13
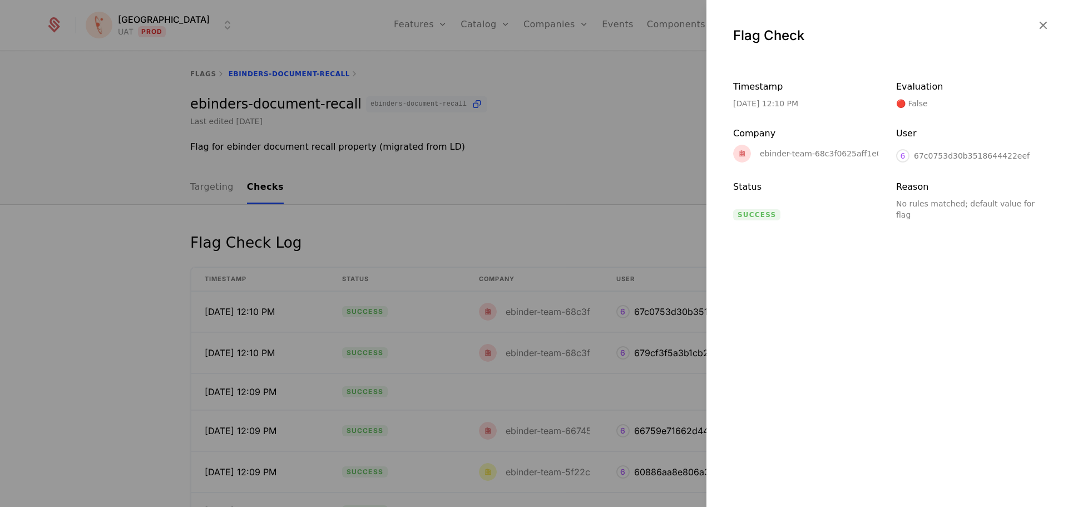
drag, startPoint x: 906, startPoint y: 156, endPoint x: 899, endPoint y: 157, distance: 6.8
click at [900, 156] on div "6" at bounding box center [902, 155] width 13 height 13
click at [630, 246] on div at bounding box center [534, 253] width 1068 height 507
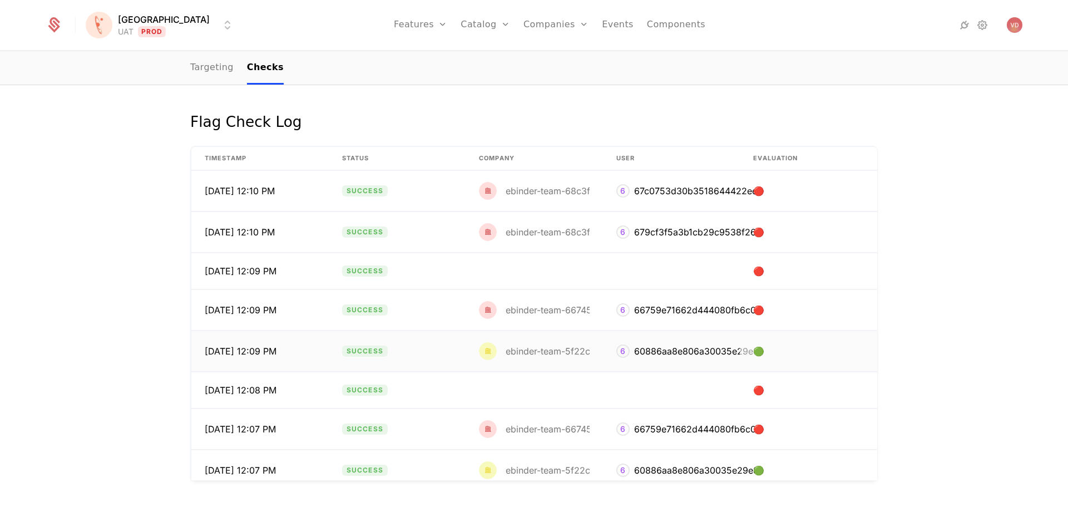
click at [479, 358] on img at bounding box center [488, 351] width 18 height 18
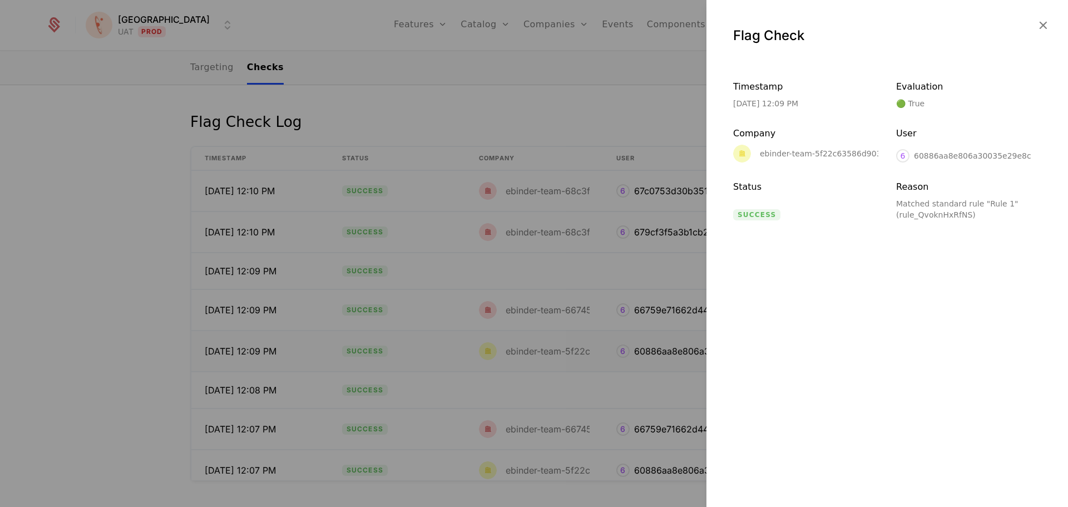
click at [479, 358] on div at bounding box center [534, 253] width 1068 height 507
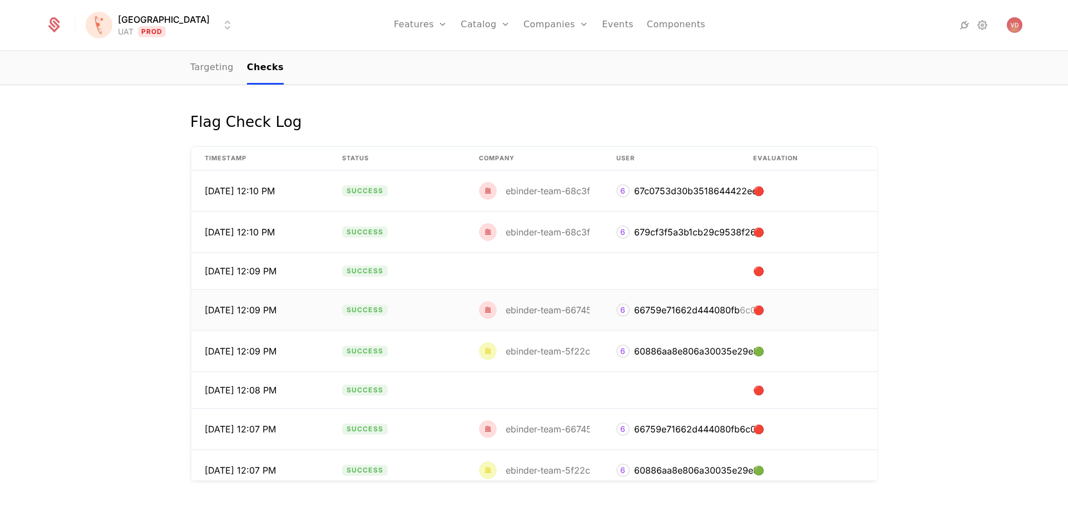
click at [483, 312] on img at bounding box center [488, 310] width 18 height 18
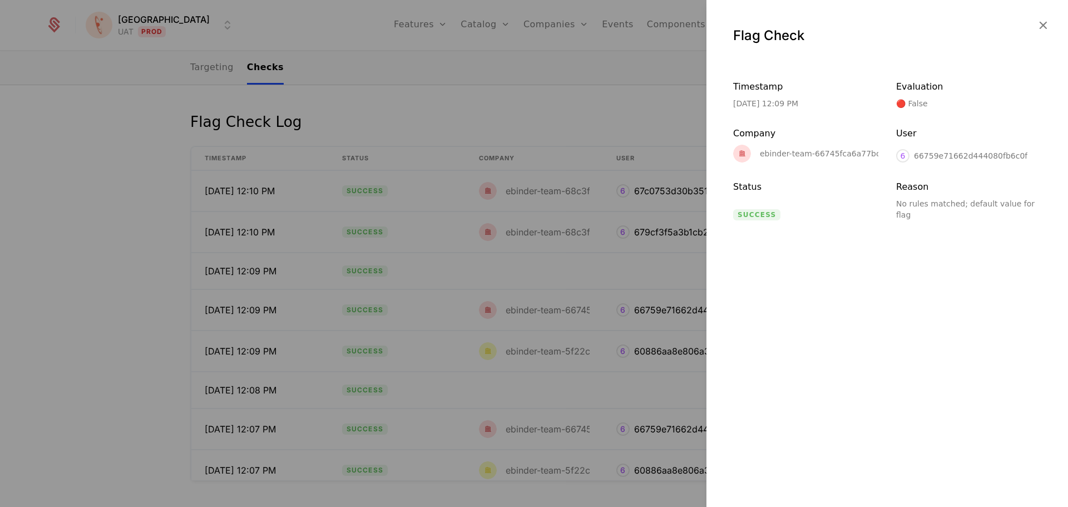
click at [482, 312] on div at bounding box center [534, 253] width 1068 height 507
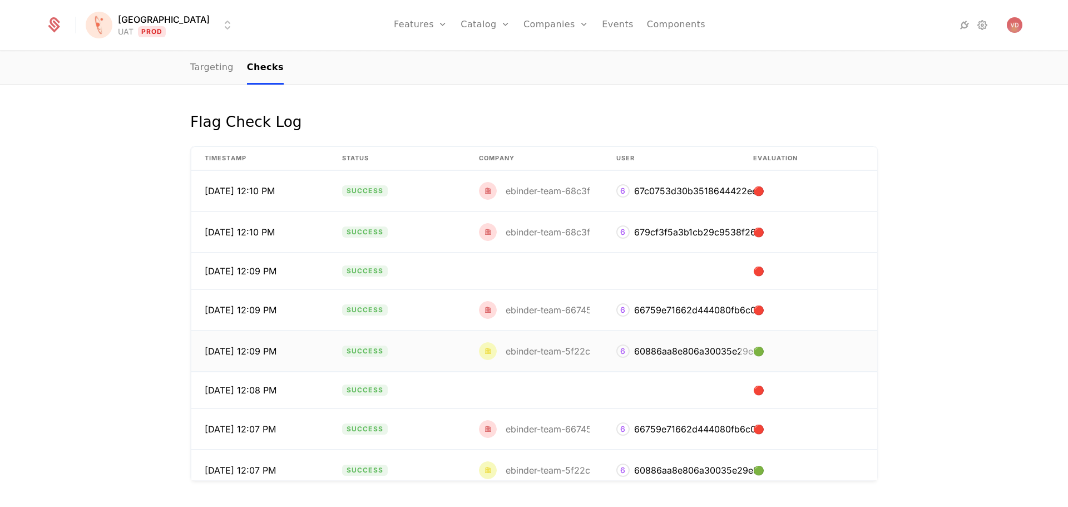
click at [495, 348] on div "ebinder-team-5f22c63586d903003ac42467" at bounding box center [586, 351] width 215 height 18
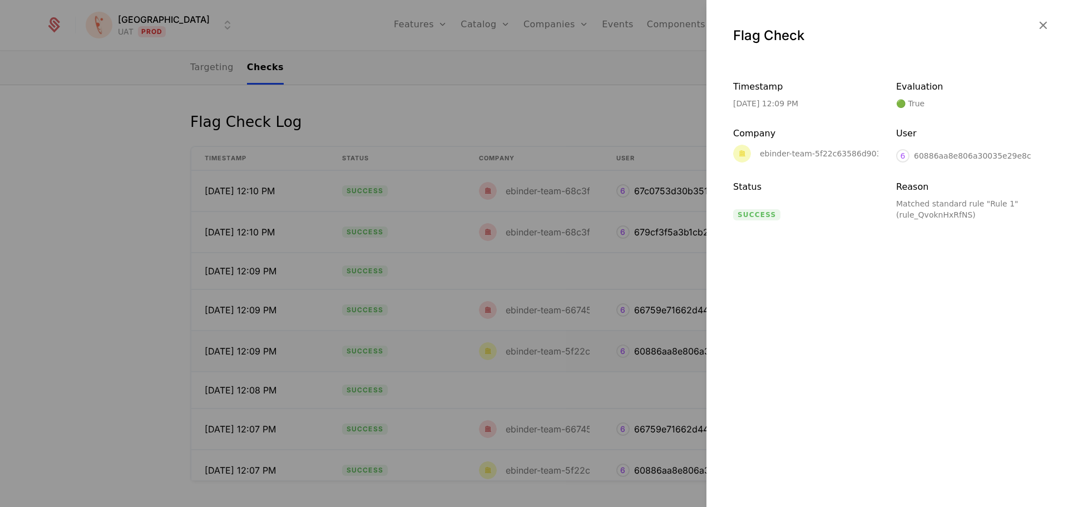
click at [495, 348] on div at bounding box center [534, 253] width 1068 height 507
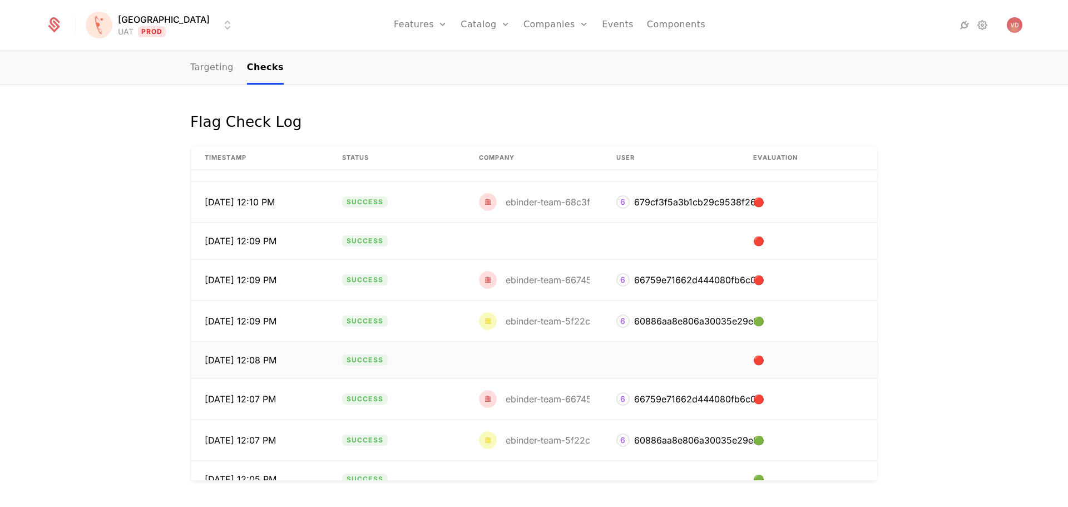
scroll to position [56, 0]
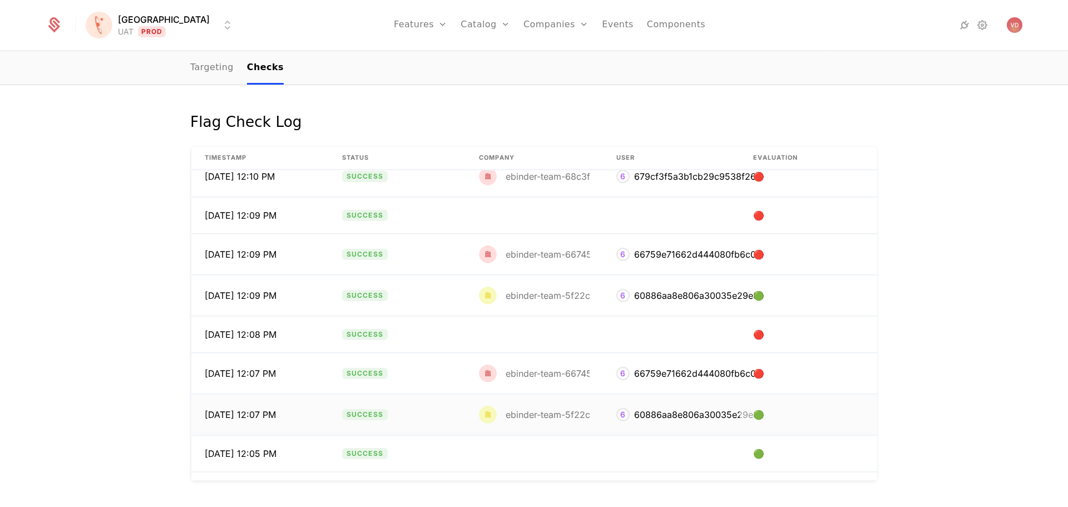
click at [554, 416] on div "ebinder-team-5f22c63586d903003ac42467" at bounding box center [600, 414] width 189 height 9
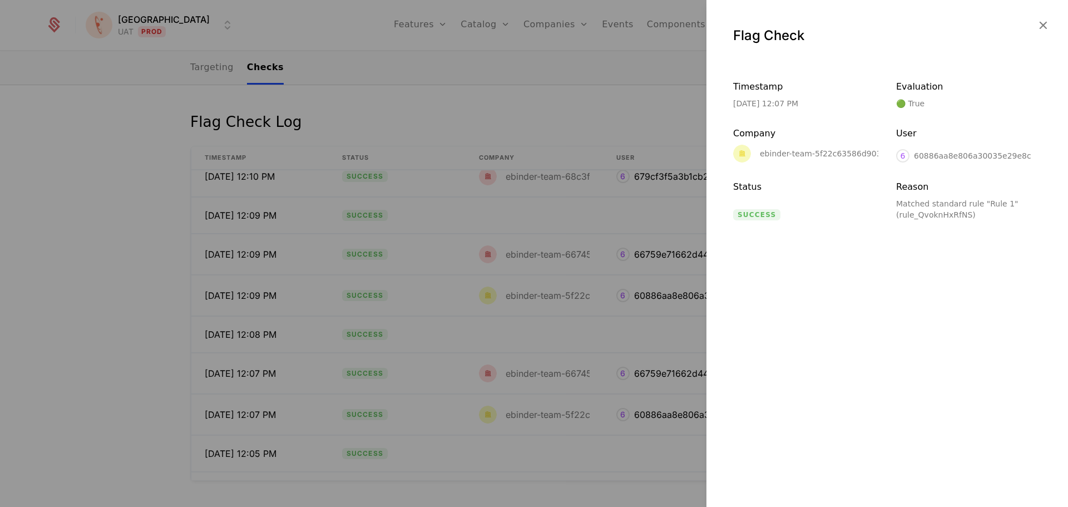
click at [552, 413] on div at bounding box center [534, 253] width 1068 height 507
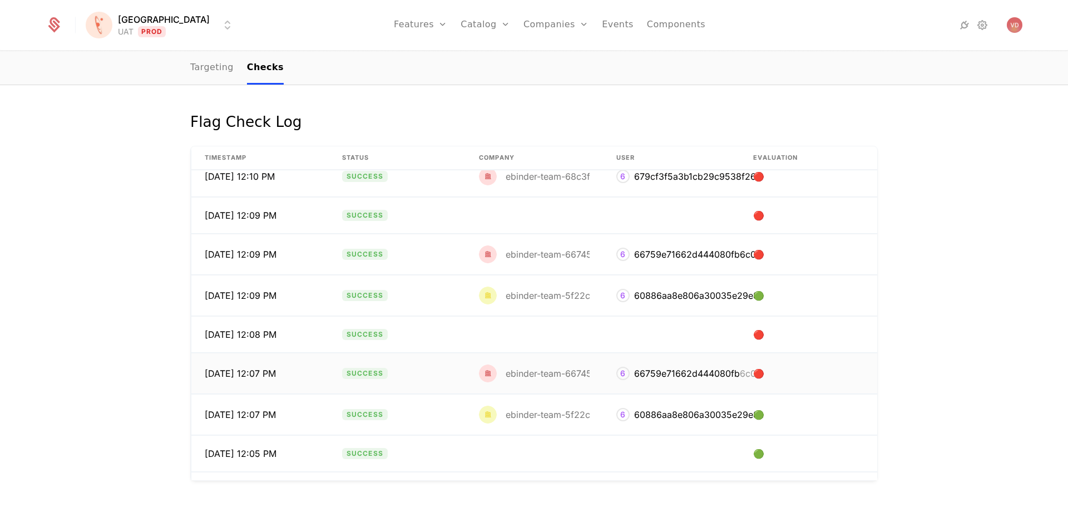
click at [557, 359] on td "ebinder-team-66745fca6a77bc32c301581c" at bounding box center [534, 373] width 137 height 41
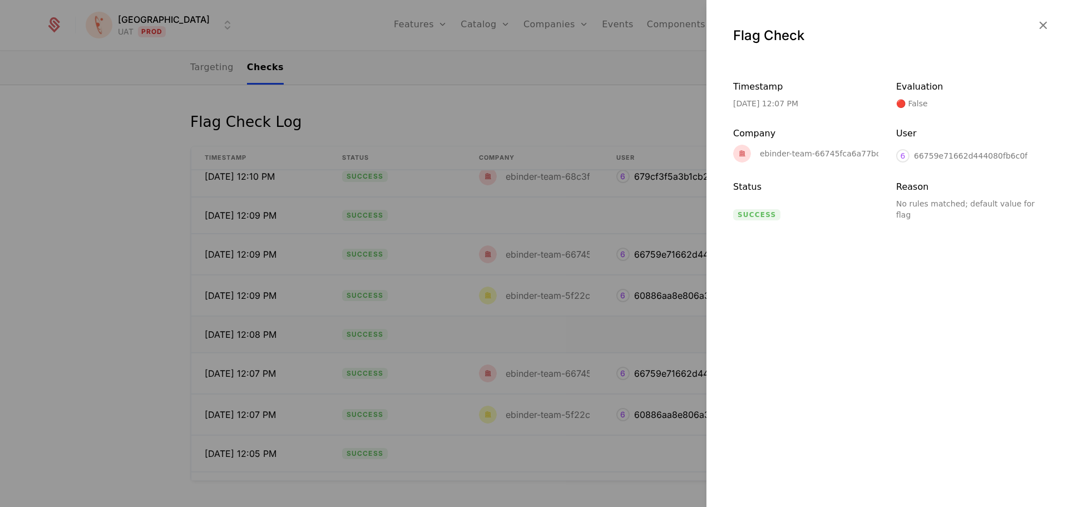
drag, startPoint x: 552, startPoint y: 348, endPoint x: 556, endPoint y: 328, distance: 20.5
click at [552, 347] on div at bounding box center [534, 253] width 1068 height 507
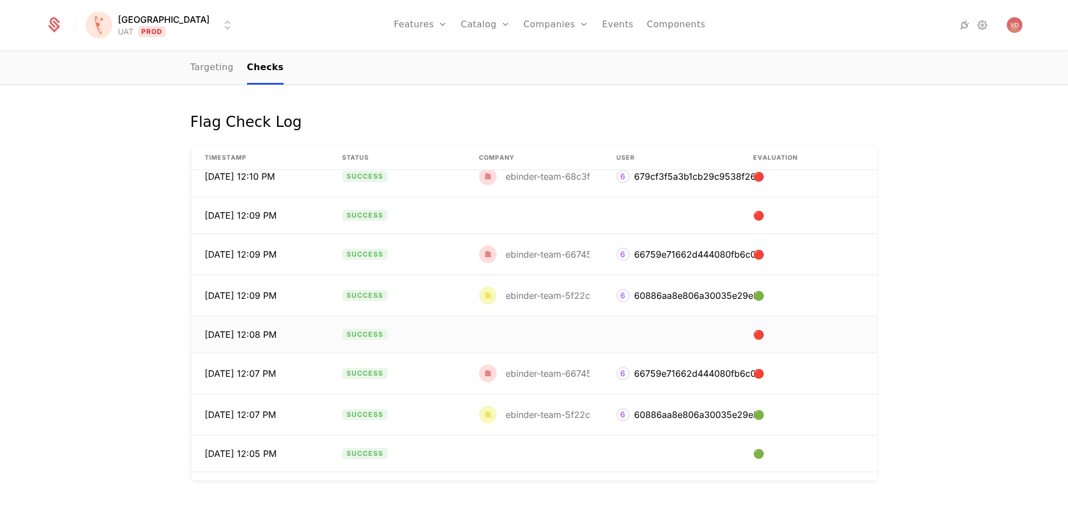
click at [556, 328] on td at bounding box center [534, 335] width 137 height 36
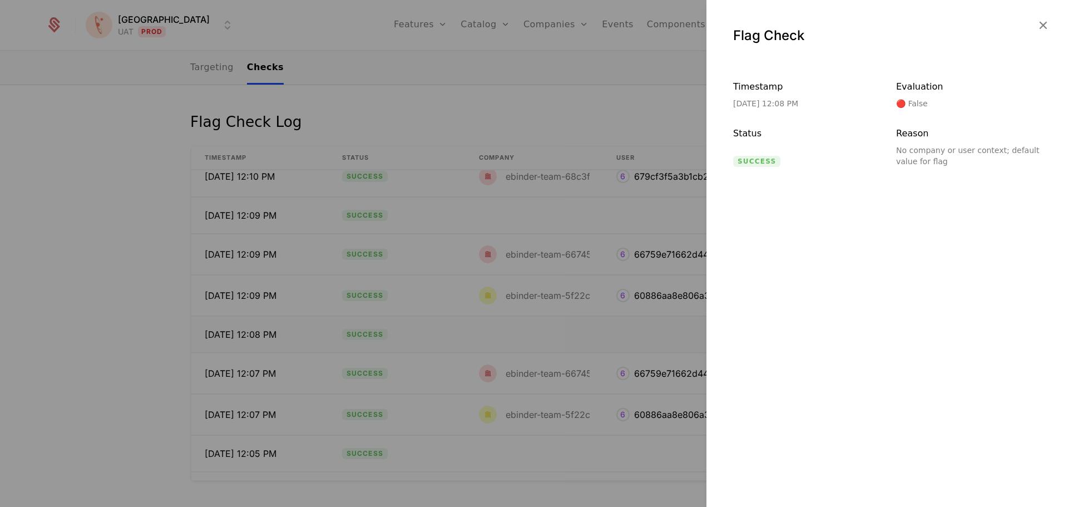
click at [556, 328] on div at bounding box center [534, 253] width 1068 height 507
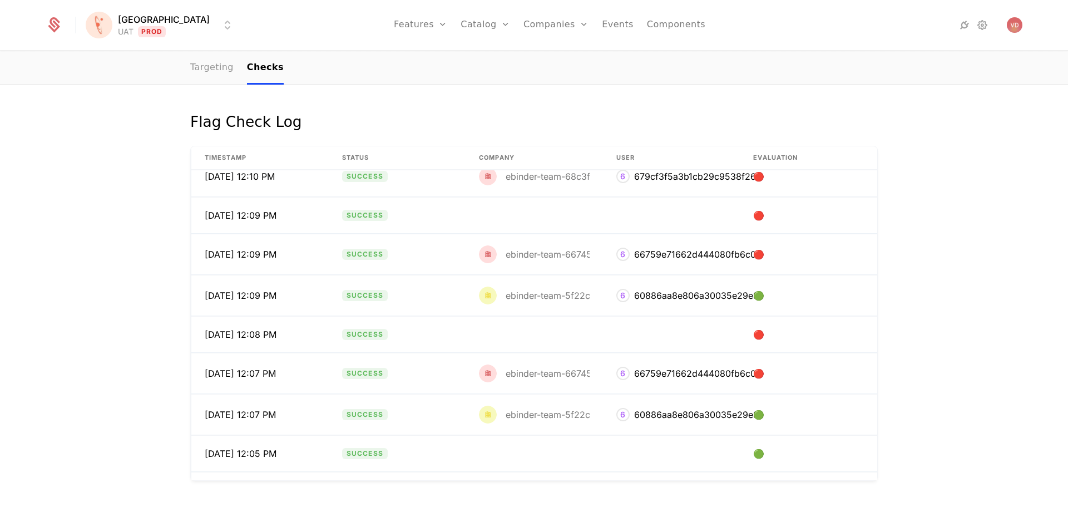
click at [208, 77] on link "Targeting" at bounding box center [211, 68] width 43 height 33
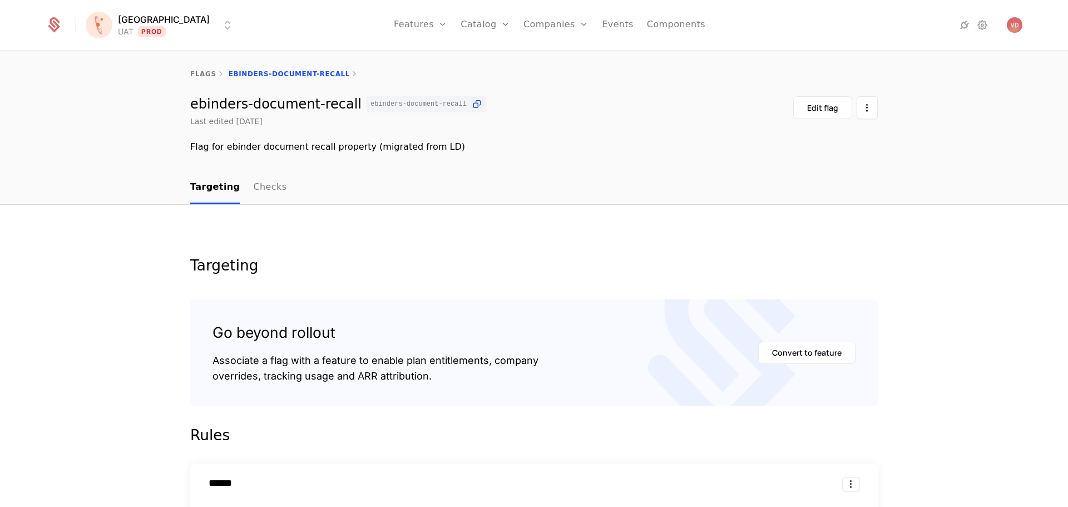
click at [141, 22] on html "[PERSON_NAME] Prod Features Features Flags Catalog Plans Add Ons Credits Config…" at bounding box center [534, 253] width 1068 height 507
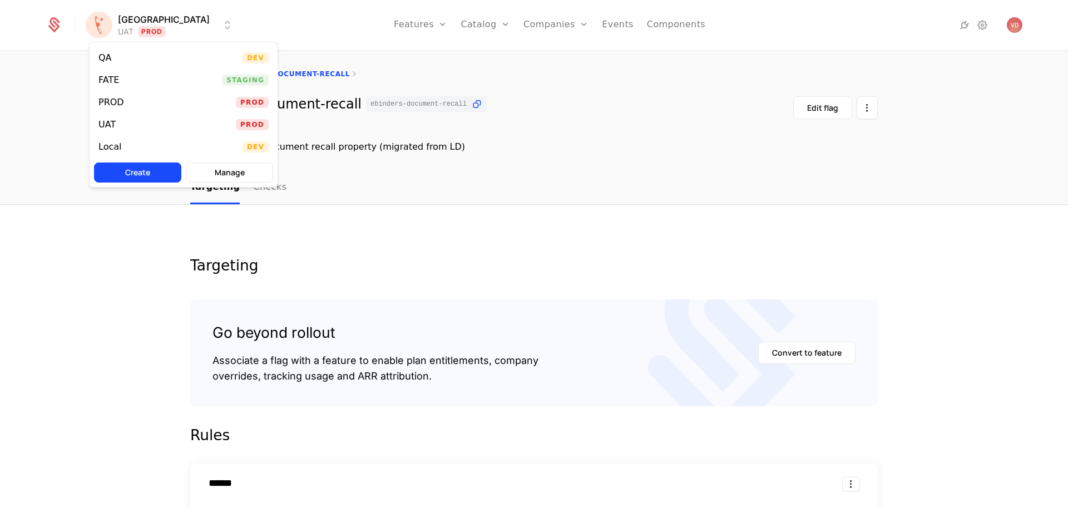
click at [141, 22] on html "[PERSON_NAME] Prod Features Features Flags Catalog Plans Add Ons Credits Config…" at bounding box center [534, 253] width 1068 height 507
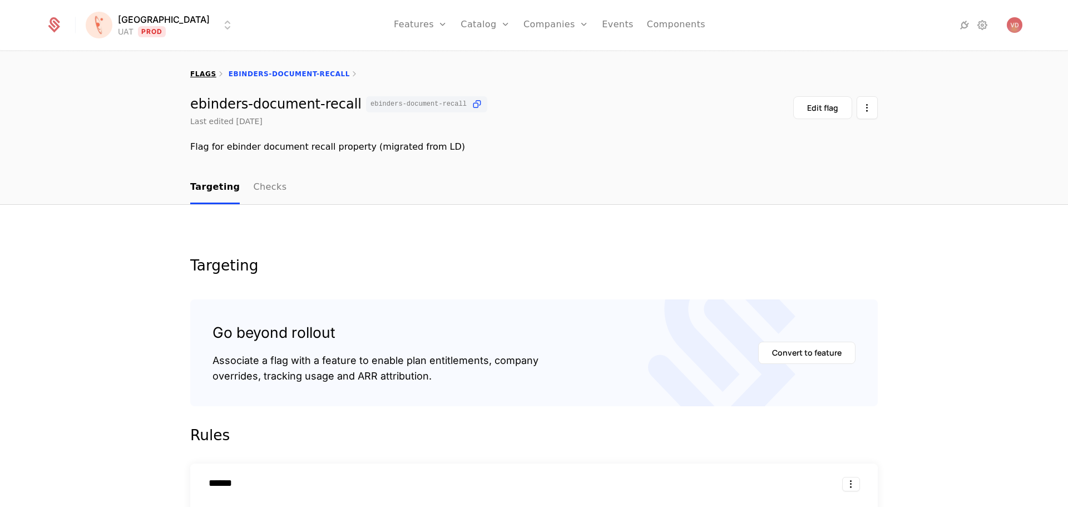
click at [197, 75] on link "flags" at bounding box center [203, 74] width 26 height 8
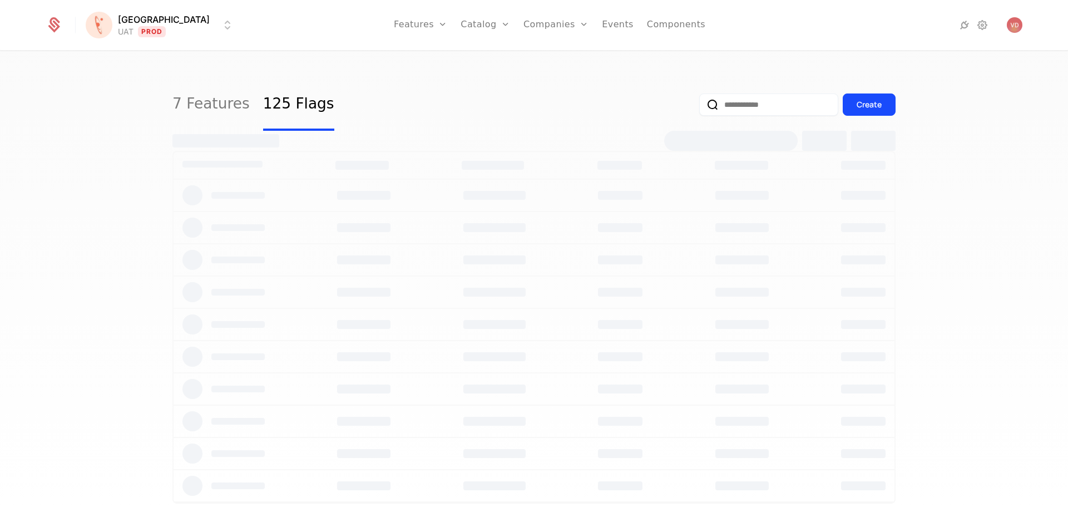
select select "***"
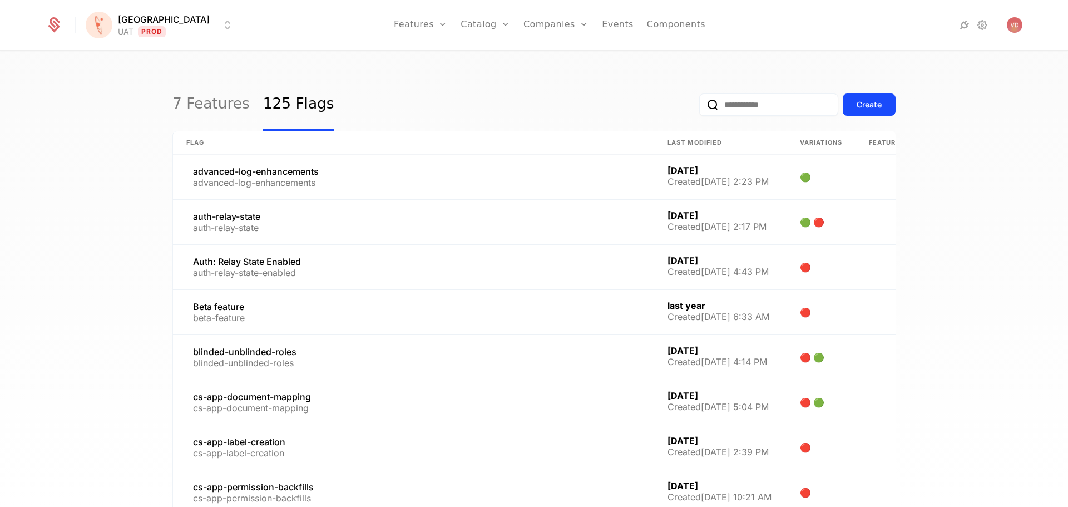
click at [723, 112] on input "email" at bounding box center [768, 104] width 139 height 22
type input "****"
click at [699, 107] on button "submit" at bounding box center [699, 107] width 0 height 0
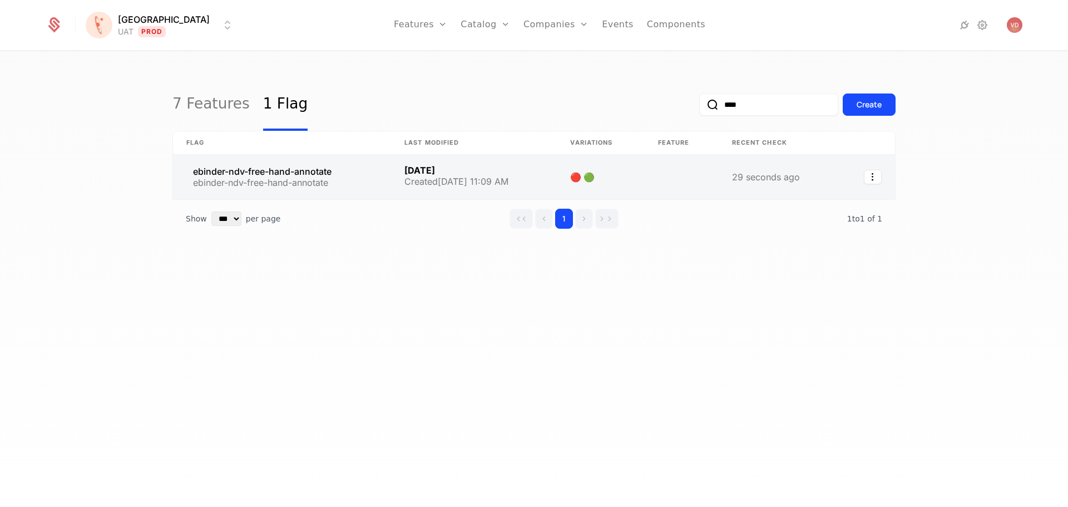
click at [293, 167] on link at bounding box center [282, 177] width 218 height 45
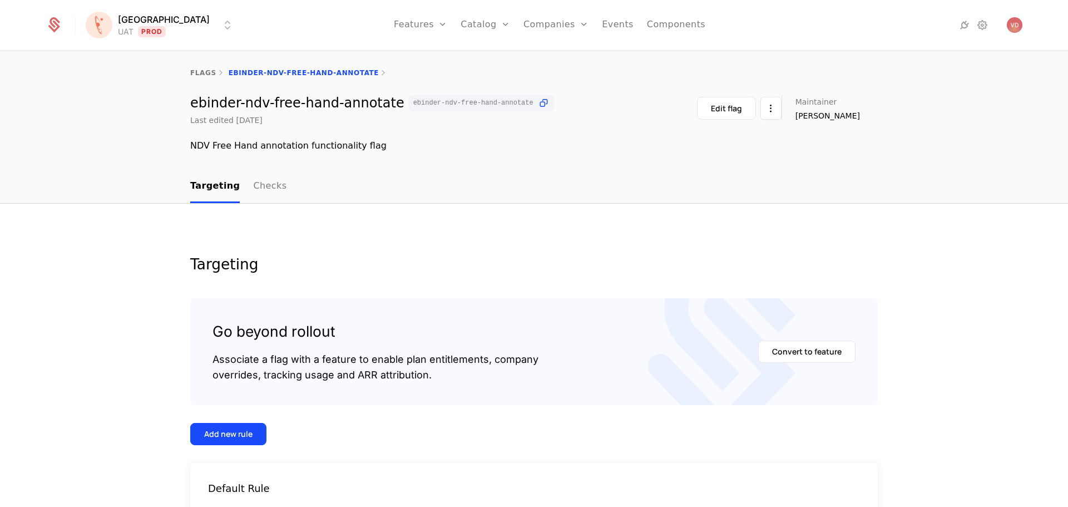
scroll to position [112, 0]
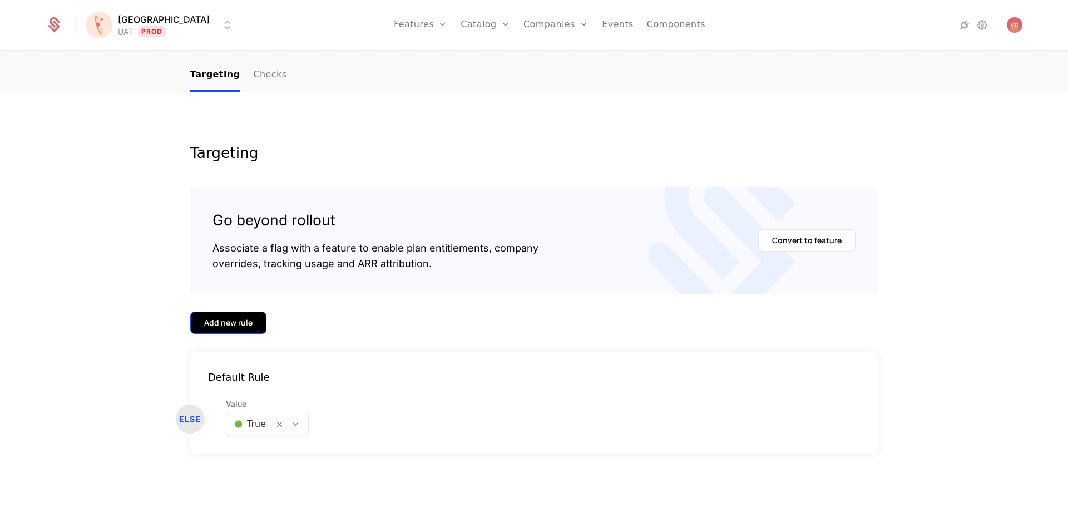
click at [249, 330] on button "Add new rule" at bounding box center [228, 323] width 76 height 22
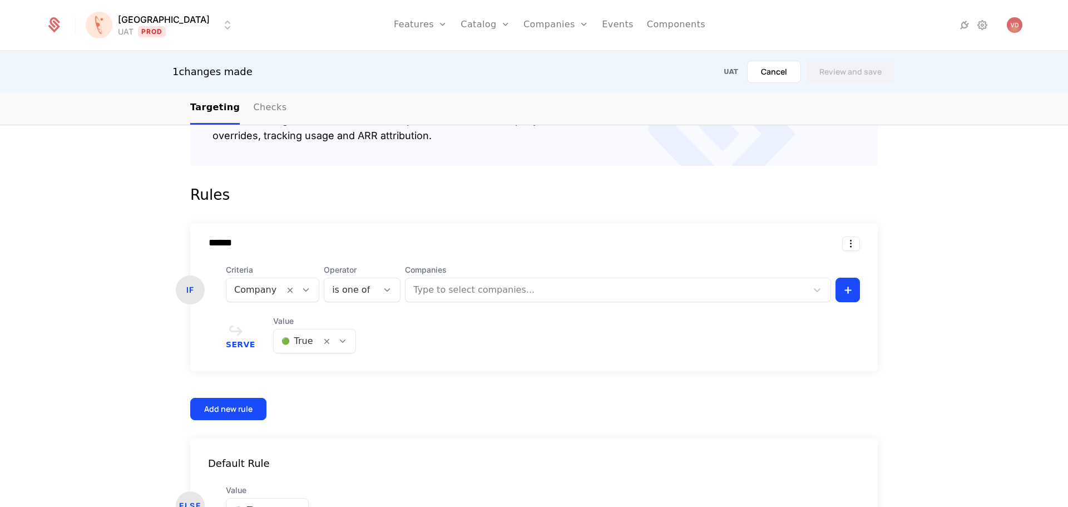
scroll to position [327, 0]
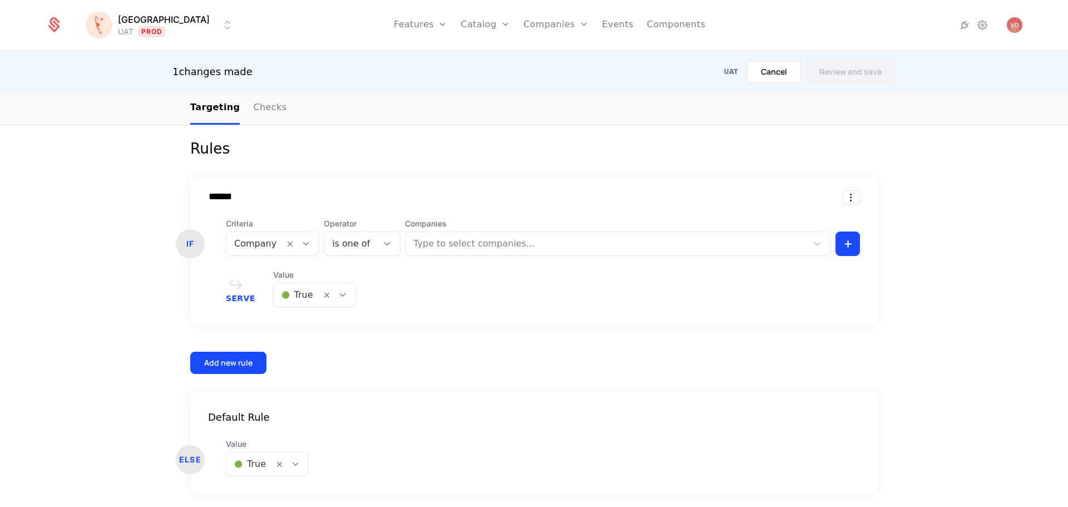
click at [439, 247] on div at bounding box center [607, 244] width 386 height 16
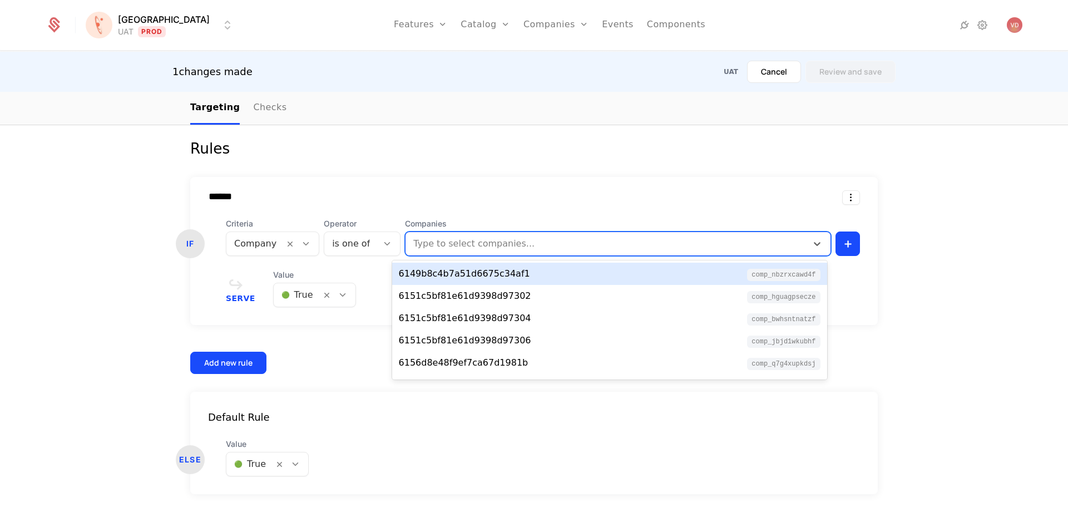
paste input "**********"
type input "**********"
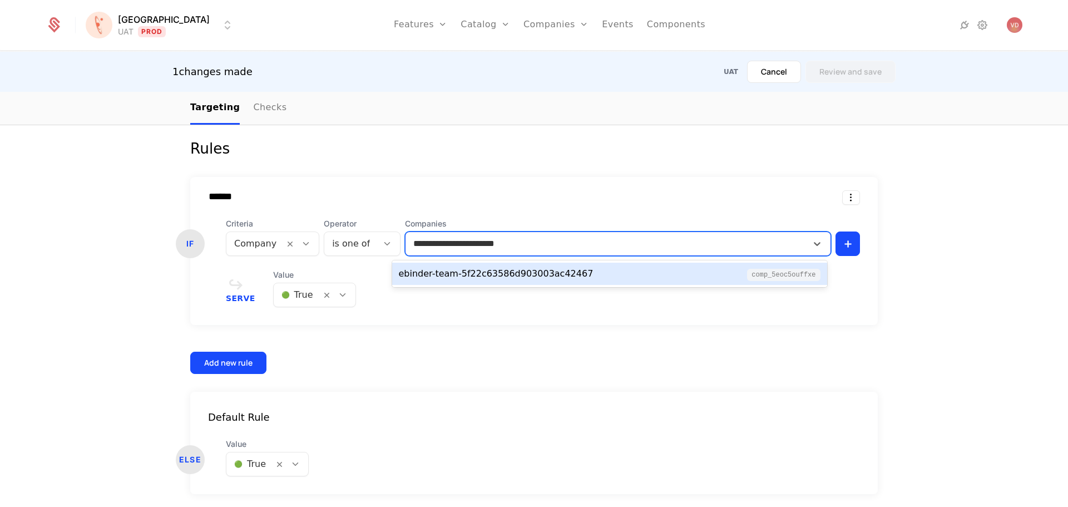
click at [553, 274] on div "ebinder-team-5f22c63586d903003ac42467" at bounding box center [496, 273] width 195 height 13
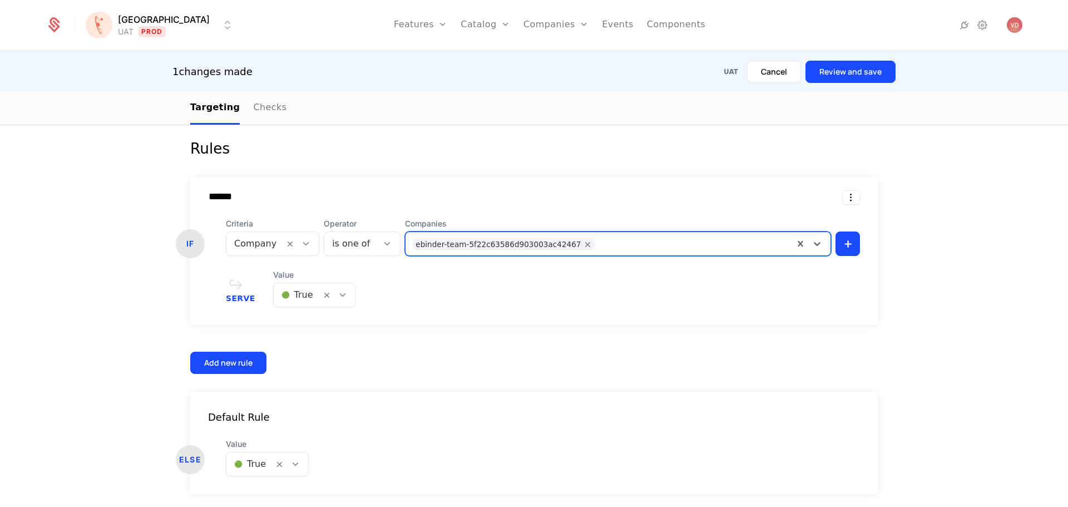
click at [287, 455] on div at bounding box center [291, 463] width 34 height 23
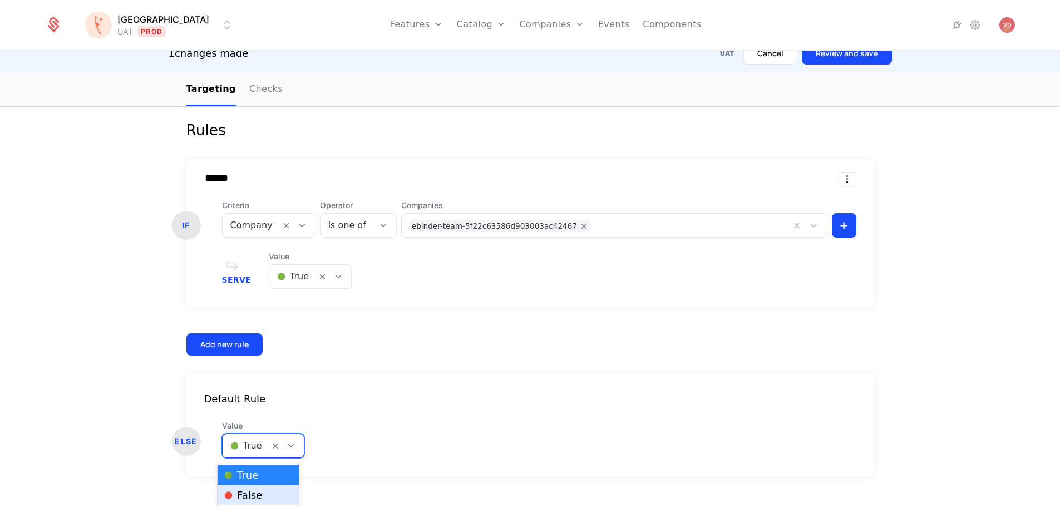
click at [273, 490] on div "🔴 False" at bounding box center [258, 494] width 68 height 11
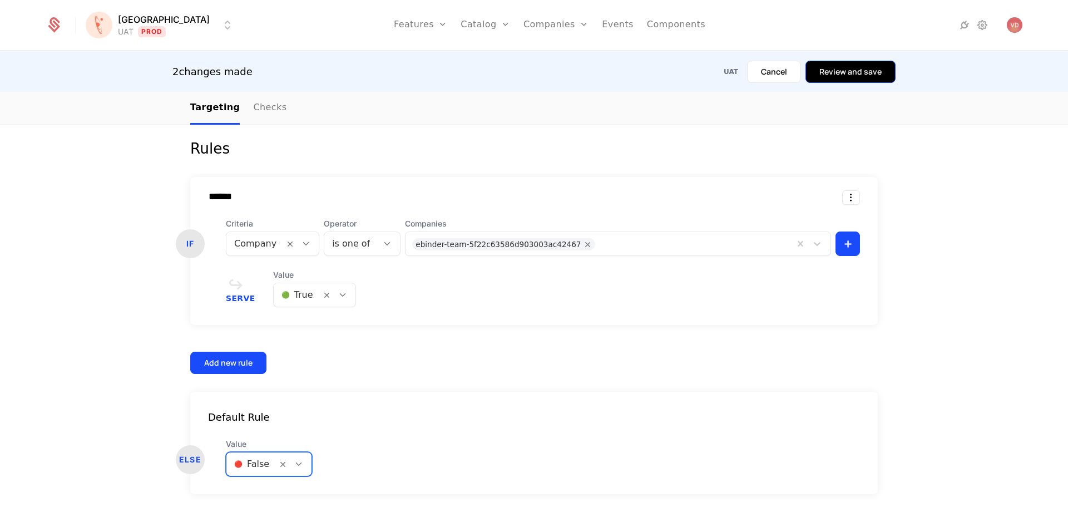
click at [866, 75] on button "Review and save" at bounding box center [851, 72] width 90 height 22
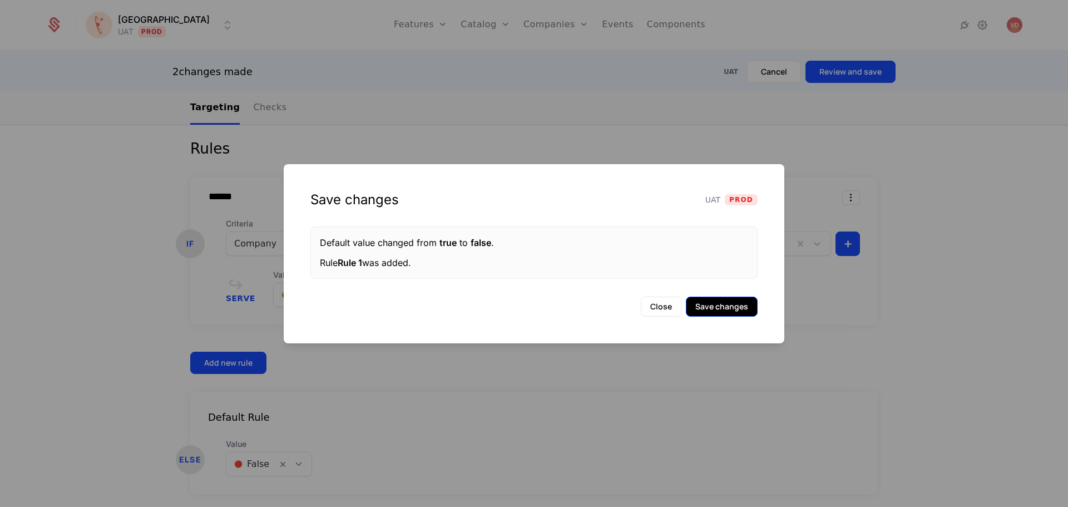
click at [724, 308] on button "Save changes" at bounding box center [722, 307] width 72 height 20
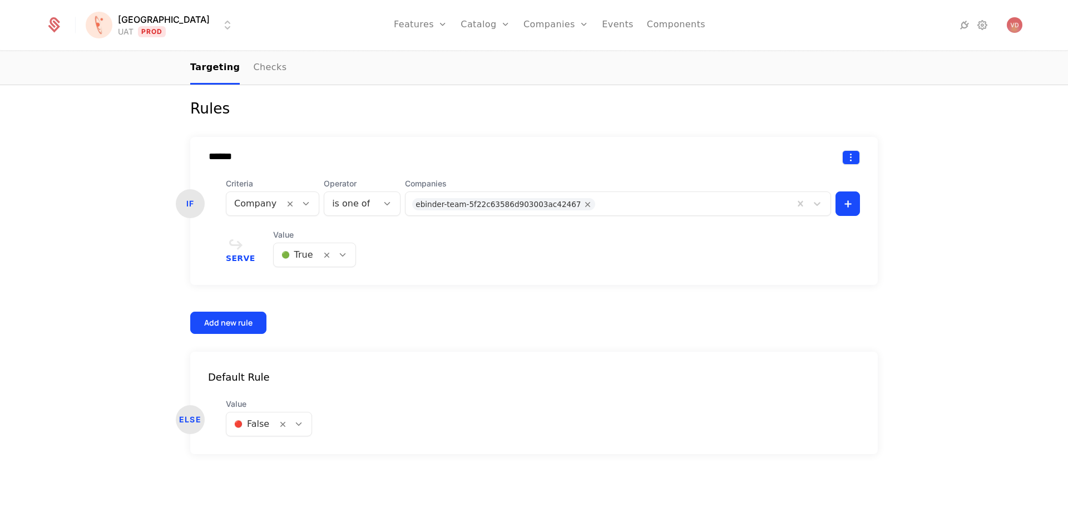
click at [846, 157] on html "[PERSON_NAME] Prod Features Features Flags Catalog Plans Add Ons Credits Config…" at bounding box center [534, 253] width 1068 height 507
click at [795, 190] on div "Delete" at bounding box center [779, 186] width 42 height 16
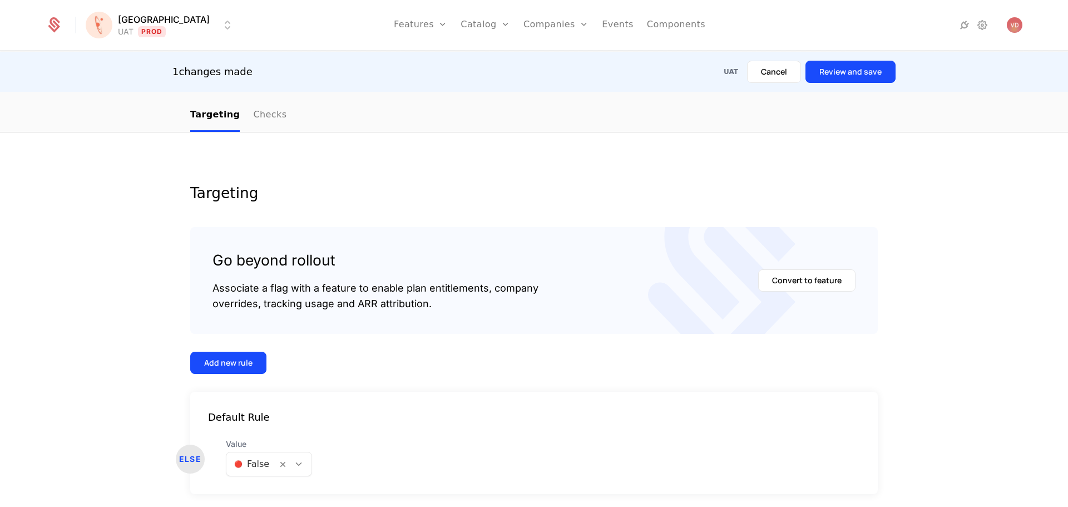
scroll to position [112, 0]
click at [295, 467] on body "[PERSON_NAME] Prod Features Features Flags Catalog Plans Add Ons Credits Config…" at bounding box center [534, 253] width 1068 height 507
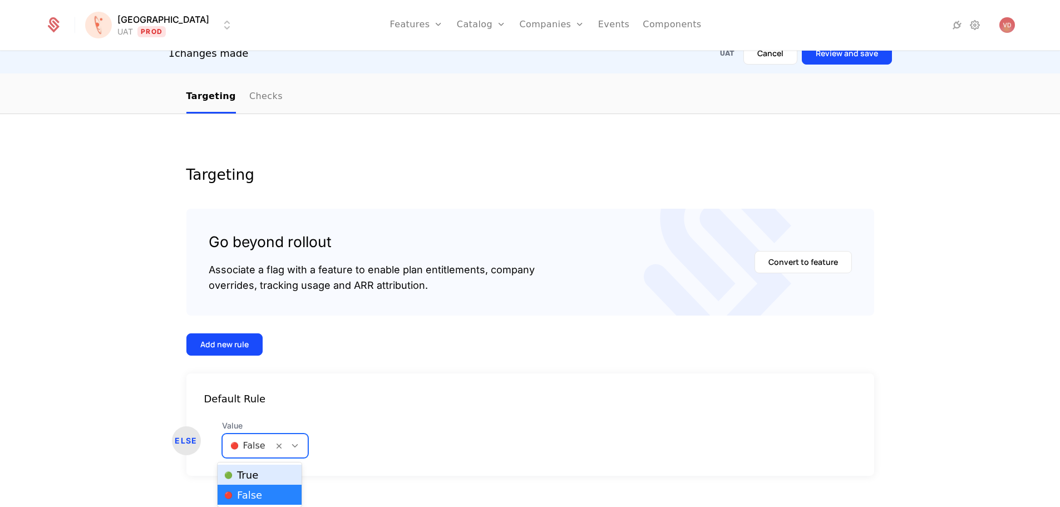
click at [270, 481] on div "🟢 True" at bounding box center [260, 475] width 84 height 20
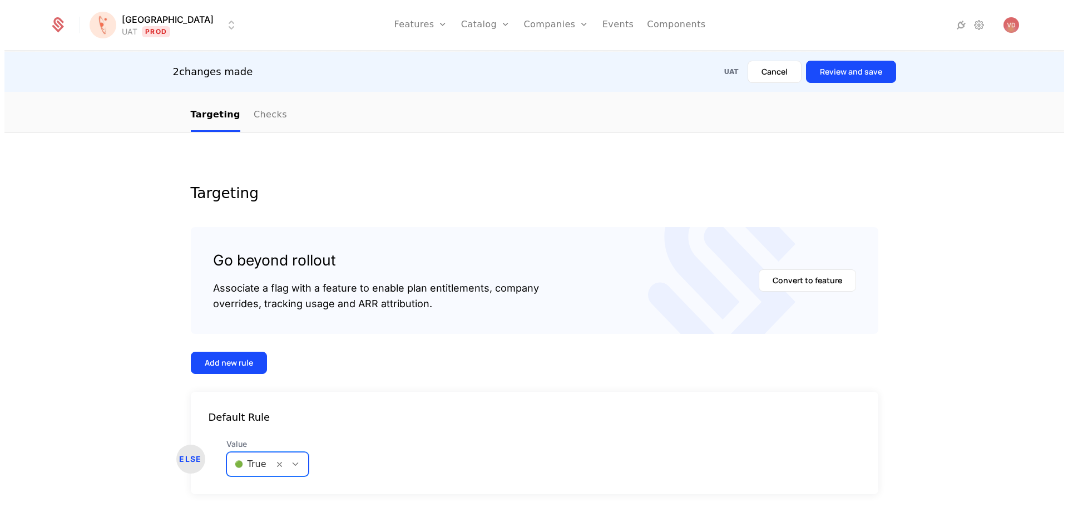
scroll to position [0, 0]
click at [842, 72] on button "Review and save" at bounding box center [851, 72] width 90 height 22
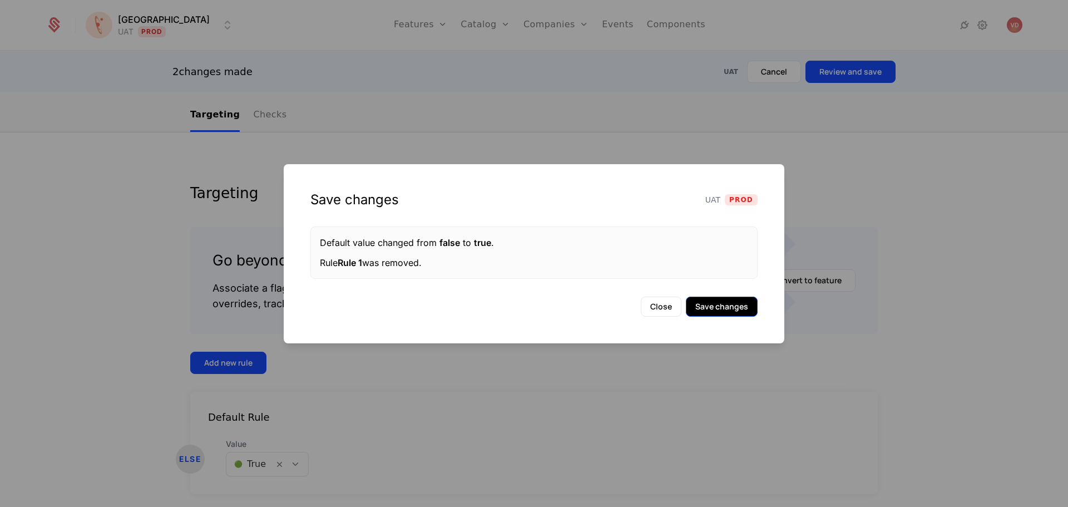
click at [705, 304] on button "Save changes" at bounding box center [722, 307] width 72 height 20
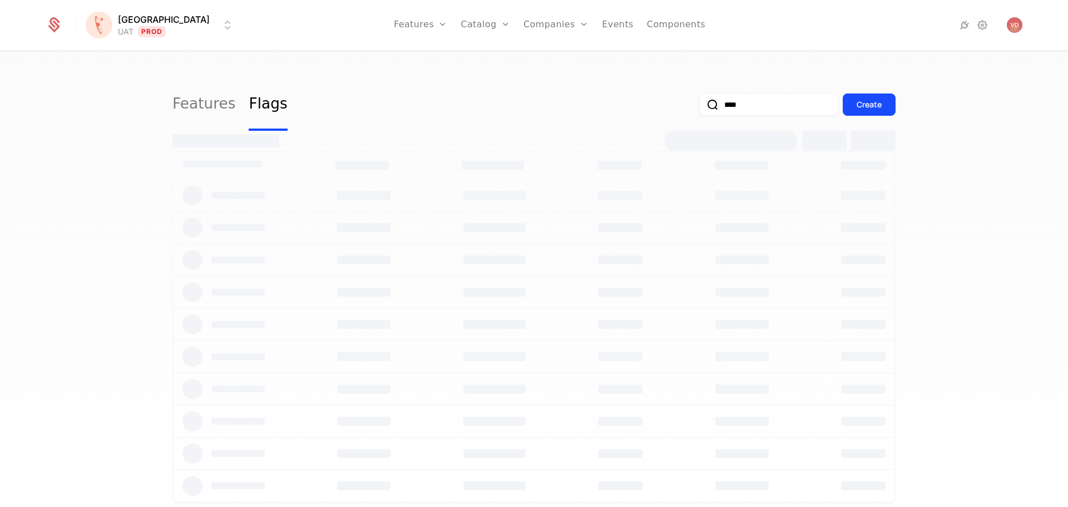
select select "***"
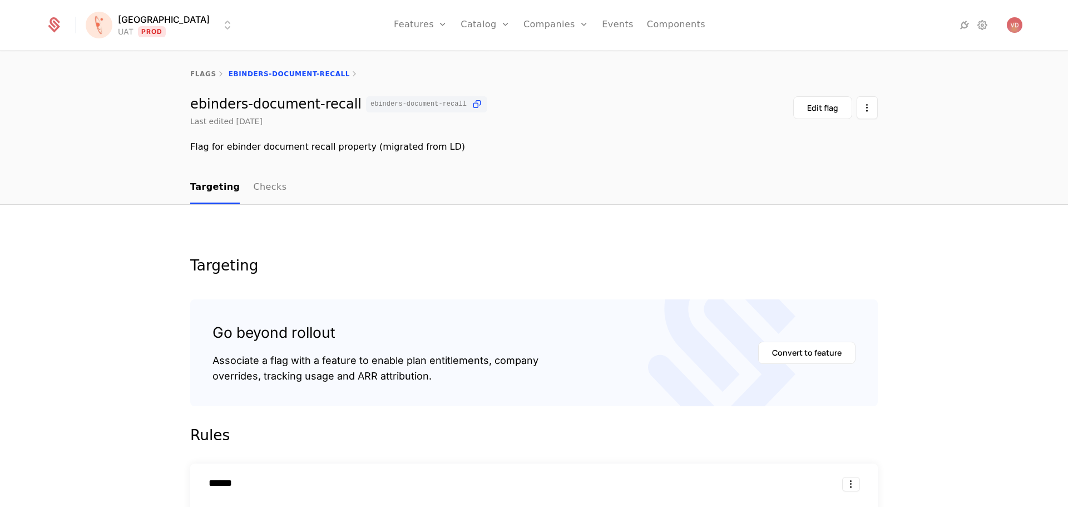
scroll to position [327, 0]
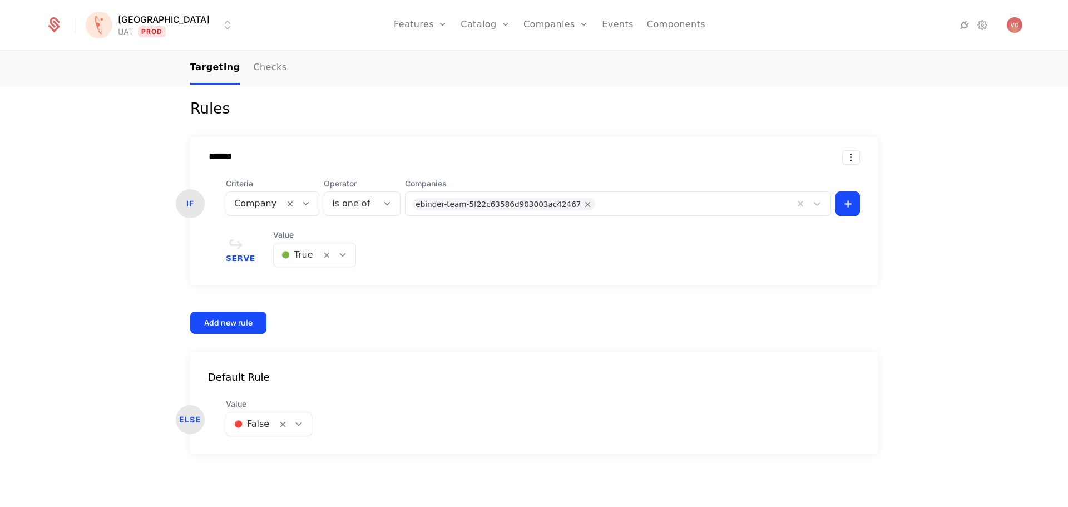
click at [299, 429] on div at bounding box center [298, 424] width 19 height 12
click at [280, 452] on div "🟢 True" at bounding box center [264, 452] width 71 height 11
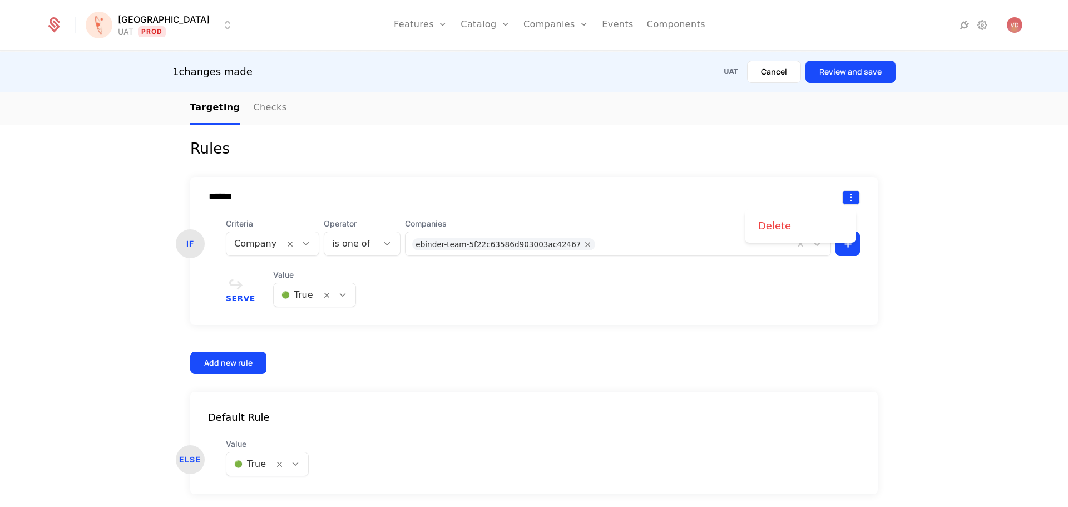
click at [843, 195] on html "[PERSON_NAME] Prod Features Features Flags Catalog Plans Add Ons Credits Config…" at bounding box center [534, 253] width 1068 height 507
click at [799, 222] on div "Delete" at bounding box center [800, 226] width 85 height 16
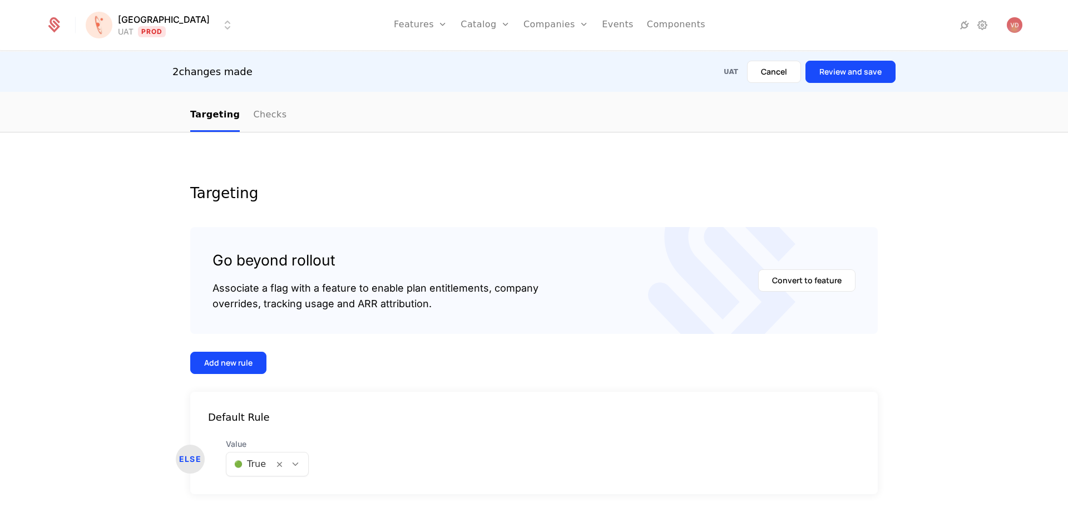
scroll to position [112, 0]
click at [839, 76] on button "Review and save" at bounding box center [851, 72] width 90 height 22
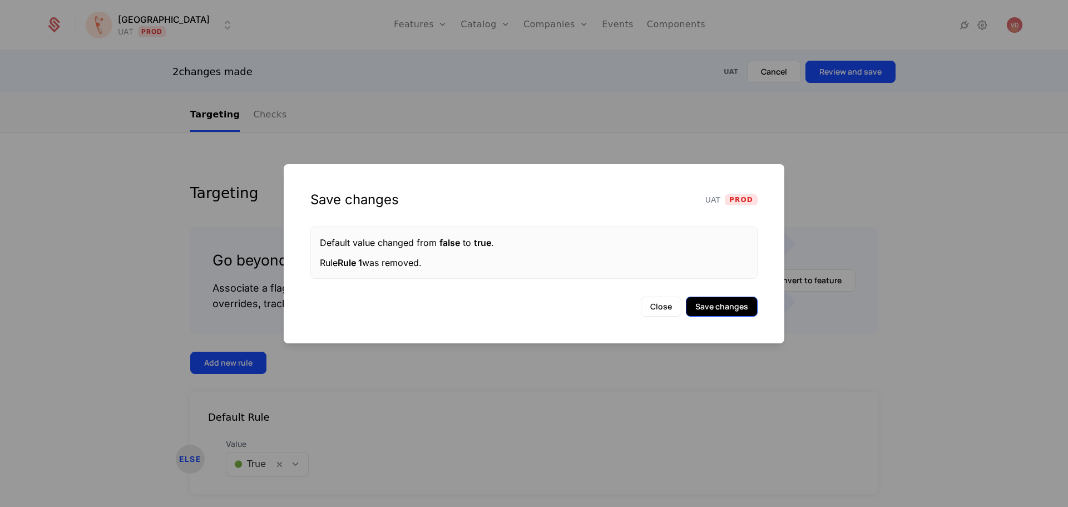
click at [714, 308] on button "Save changes" at bounding box center [722, 307] width 72 height 20
